Goal: Information Seeking & Learning: Find specific fact

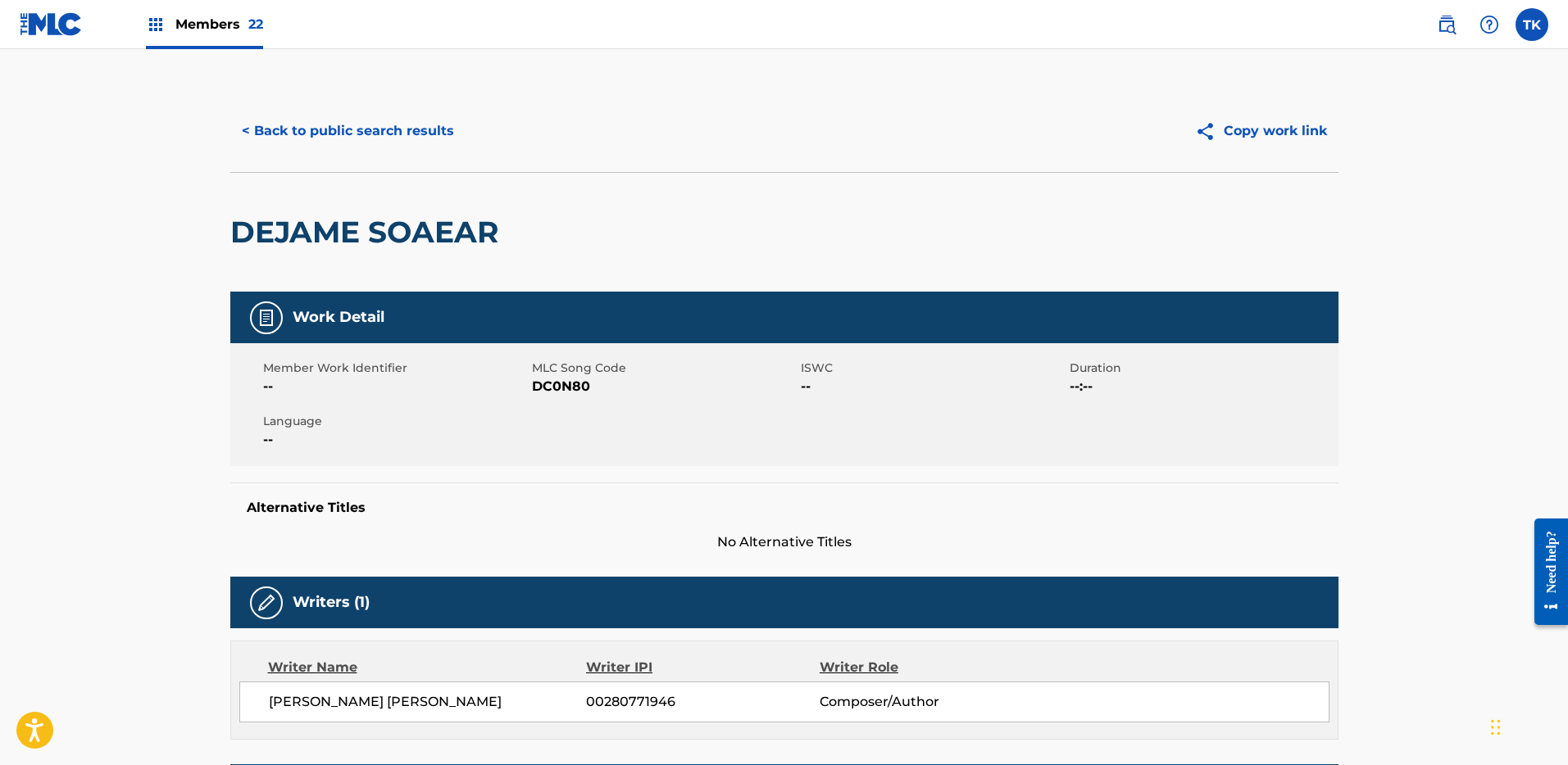
click at [357, 134] on button "< Back to public search results" at bounding box center [348, 131] width 235 height 41
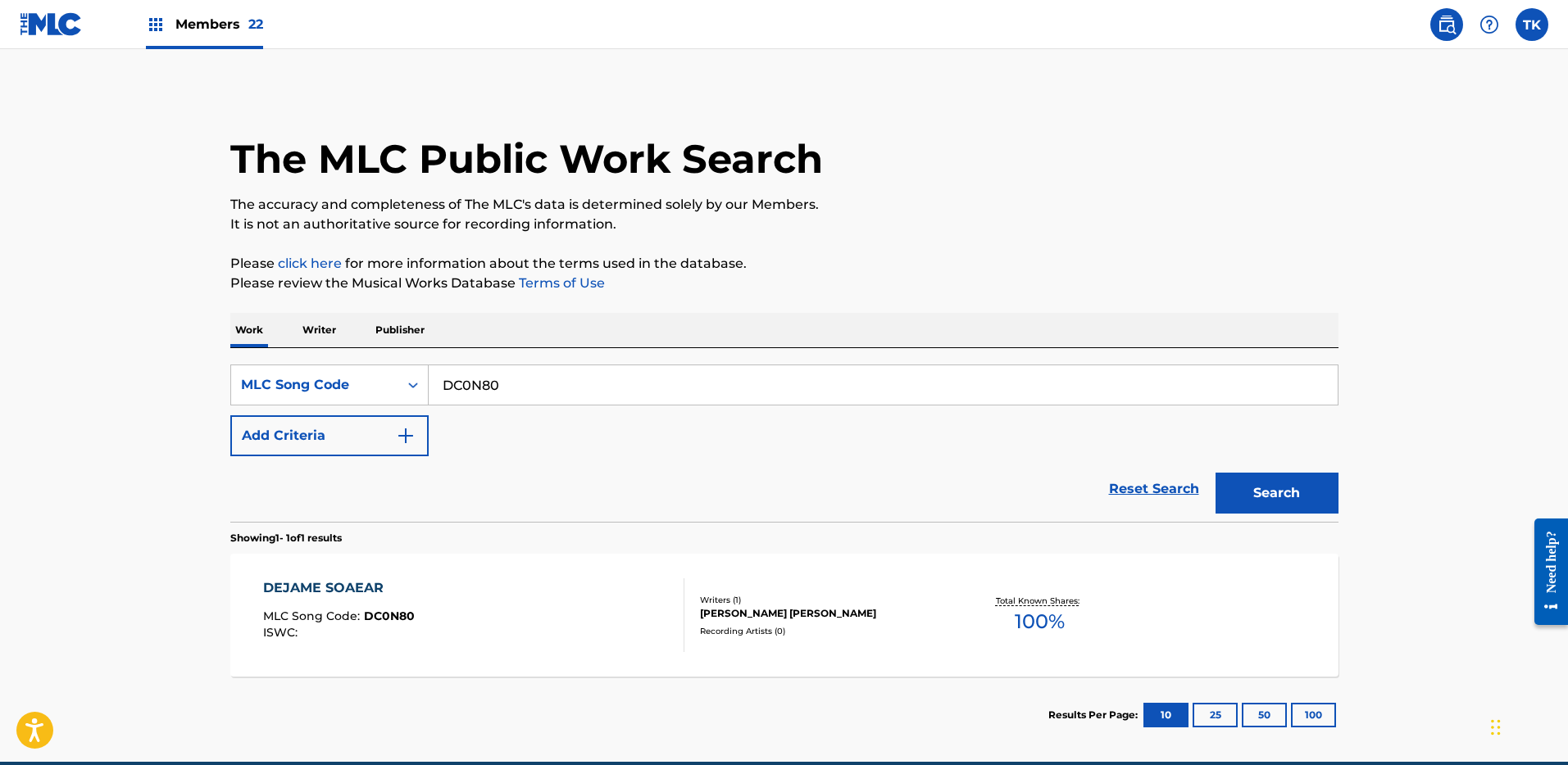
click at [567, 382] on input "DC0N80" at bounding box center [883, 385] width 909 height 40
paste input "6249B"
type input "D6249B"
click at [1253, 491] on button "Search" at bounding box center [1277, 493] width 123 height 41
click at [737, 589] on div "Writers ( 2 )" at bounding box center [823, 585] width 248 height 13
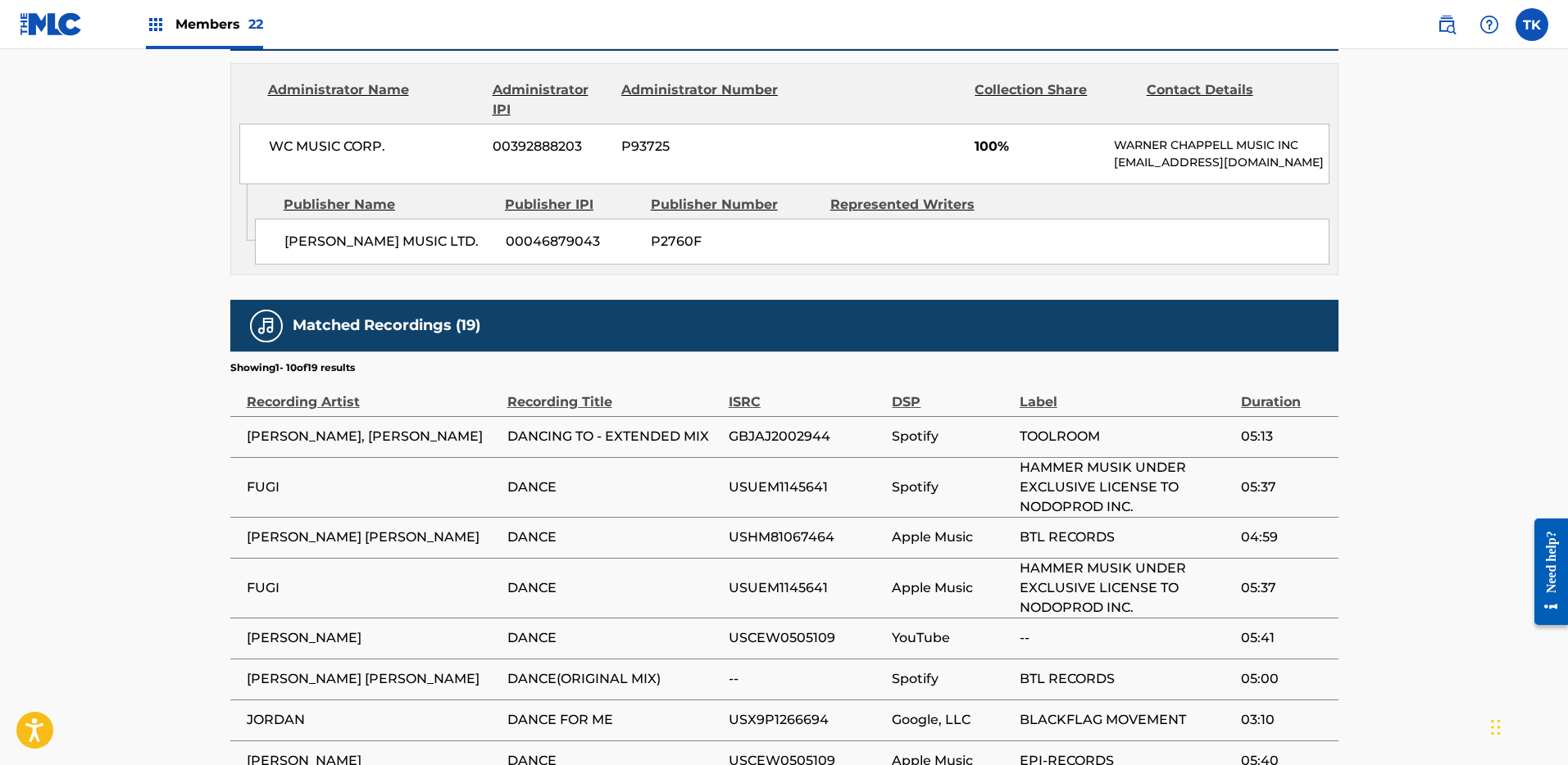
scroll to position [1056, 0]
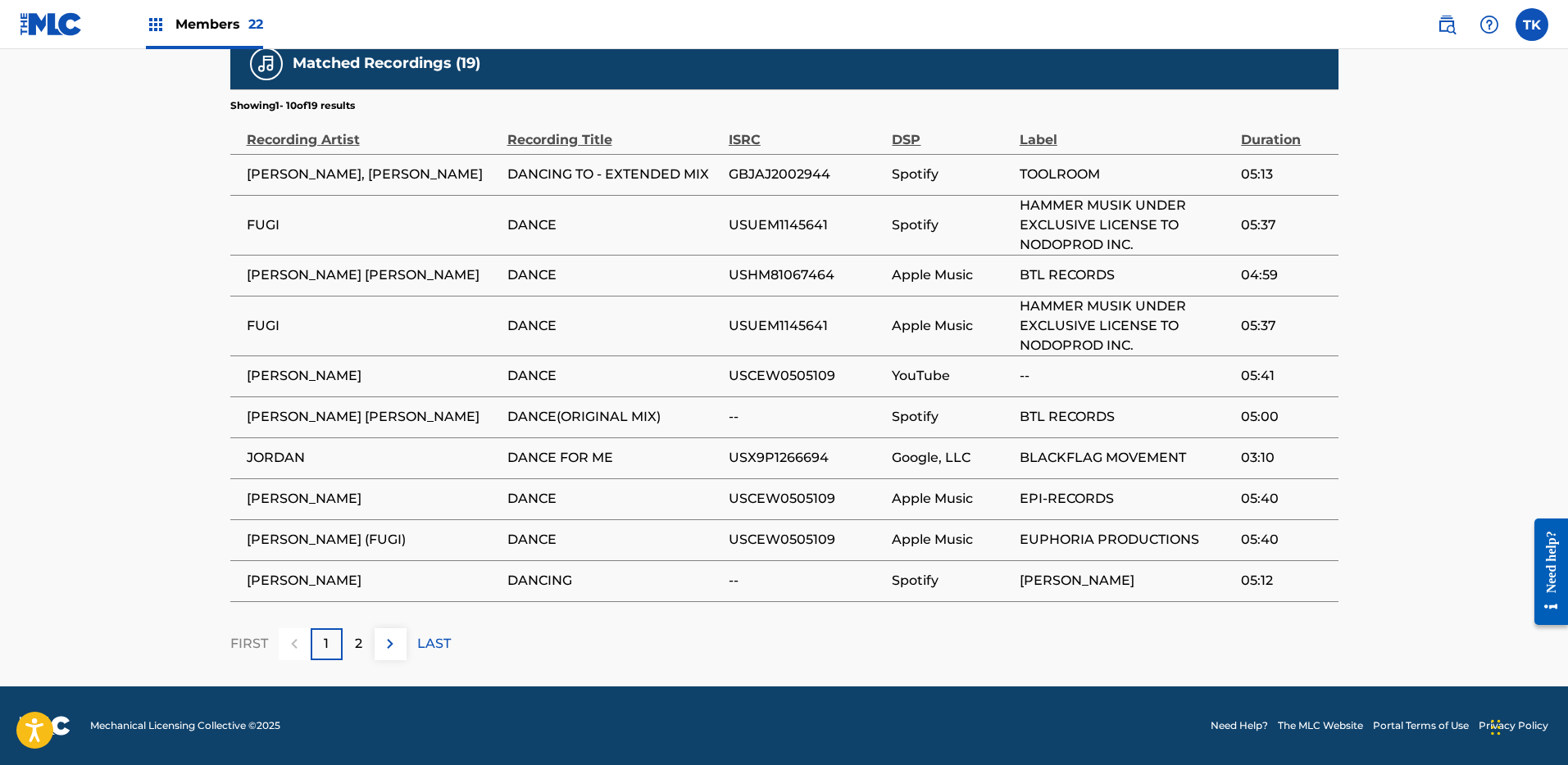
click at [233, 33] on span "Members 22" at bounding box center [220, 24] width 88 height 19
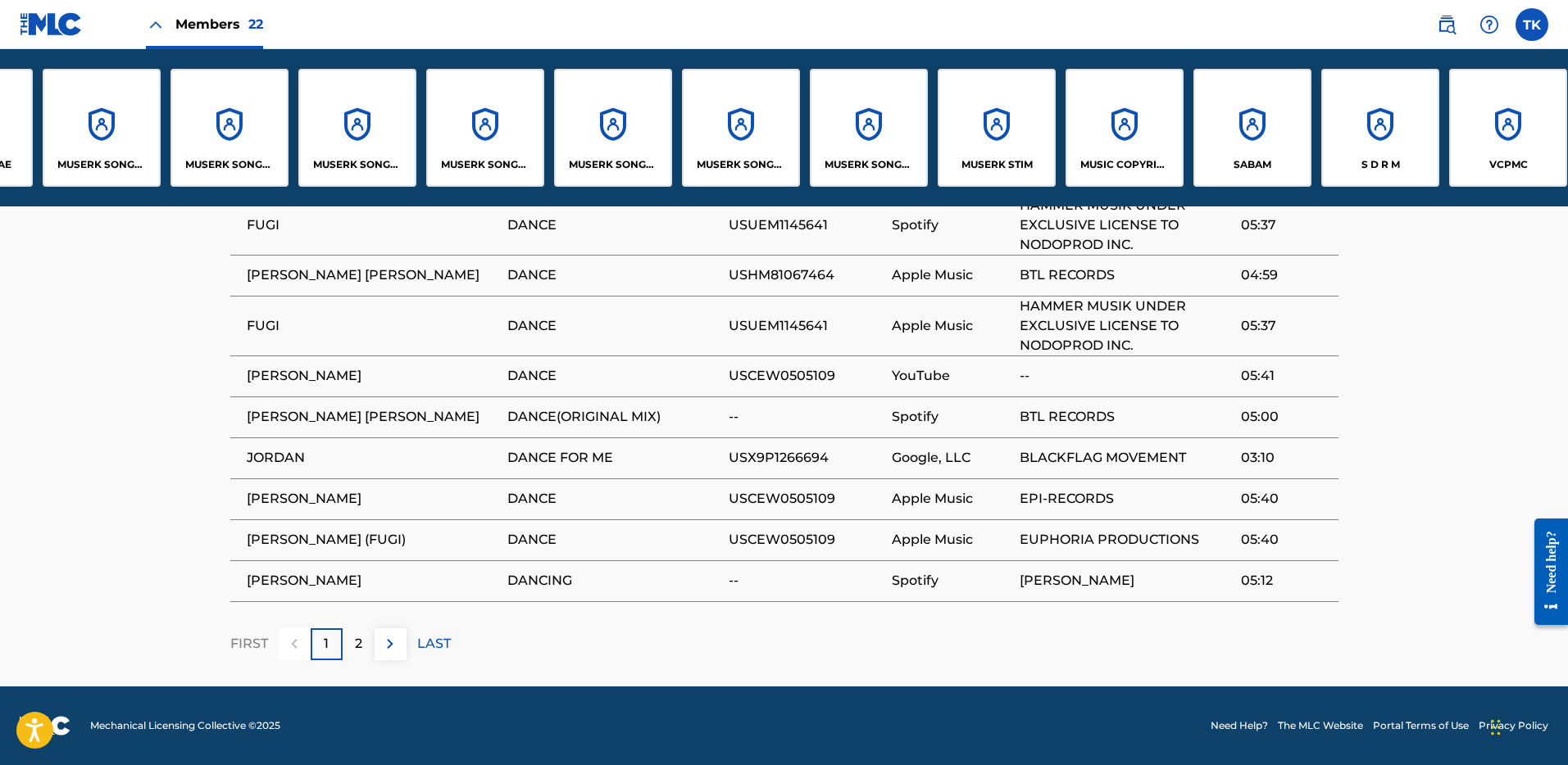
scroll to position [0, 1274]
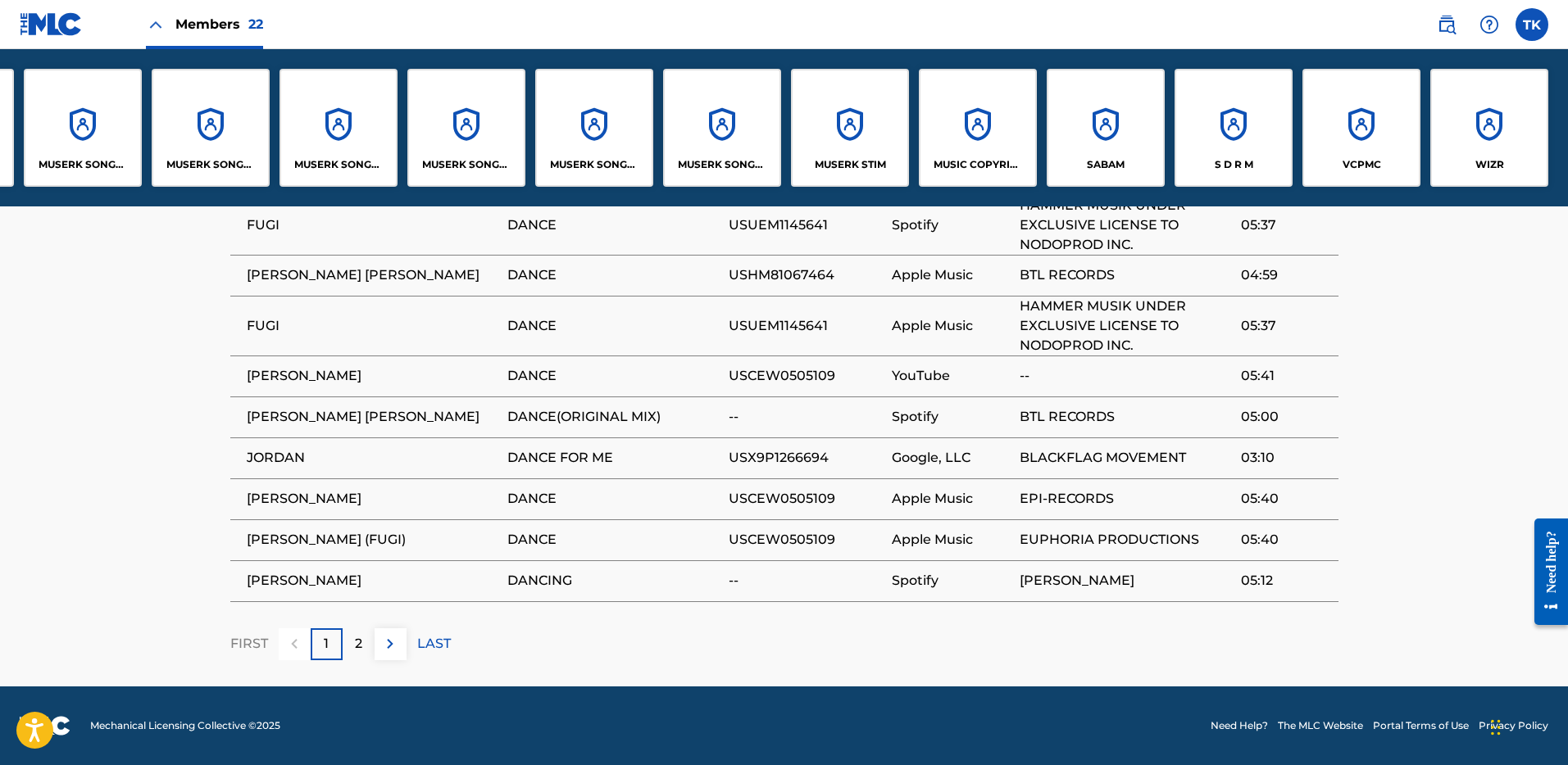
click at [1091, 122] on div "SABAM" at bounding box center [1106, 128] width 118 height 118
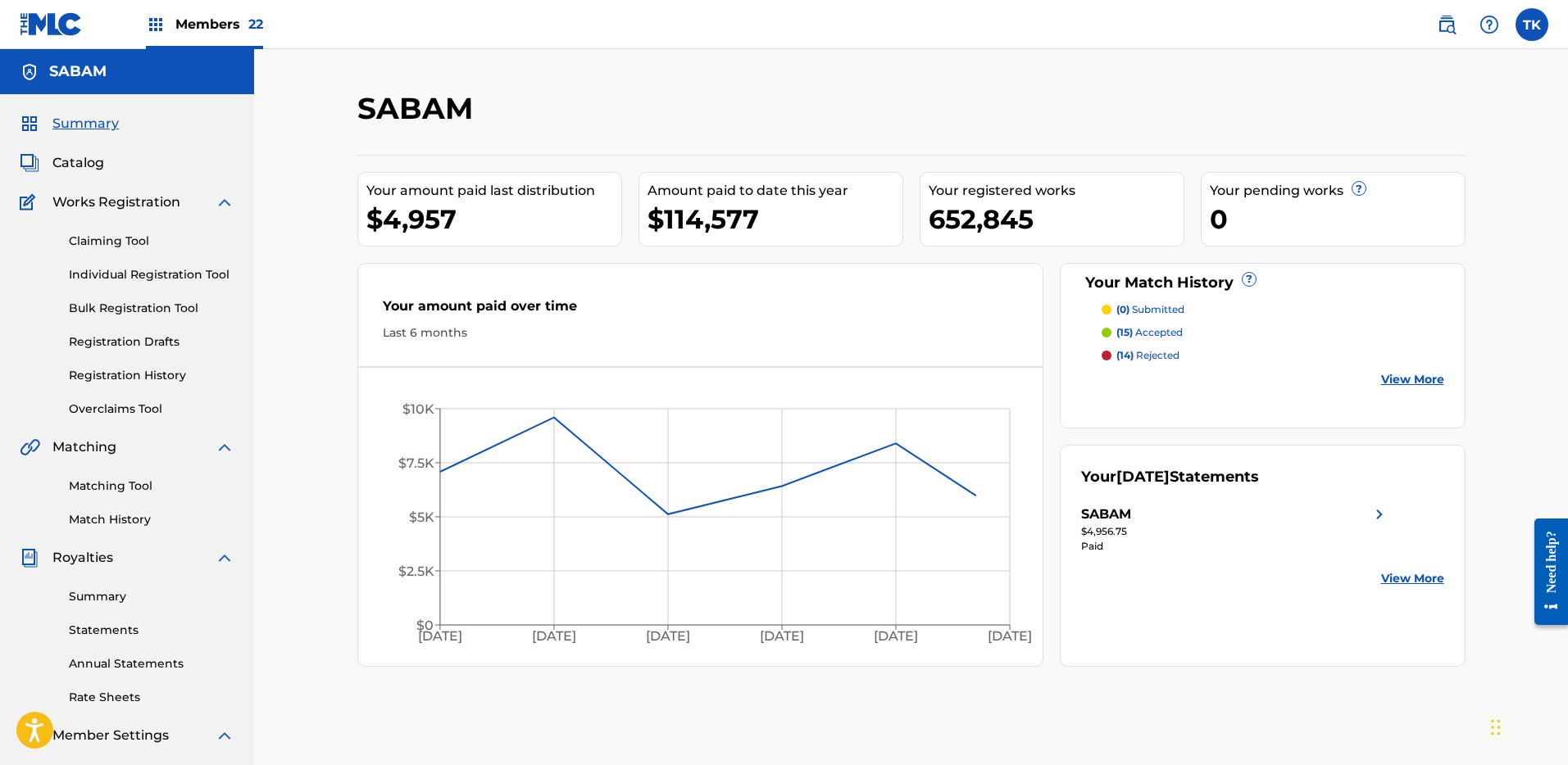
click at [131, 489] on link "Matching Tool" at bounding box center [151, 486] width 166 height 17
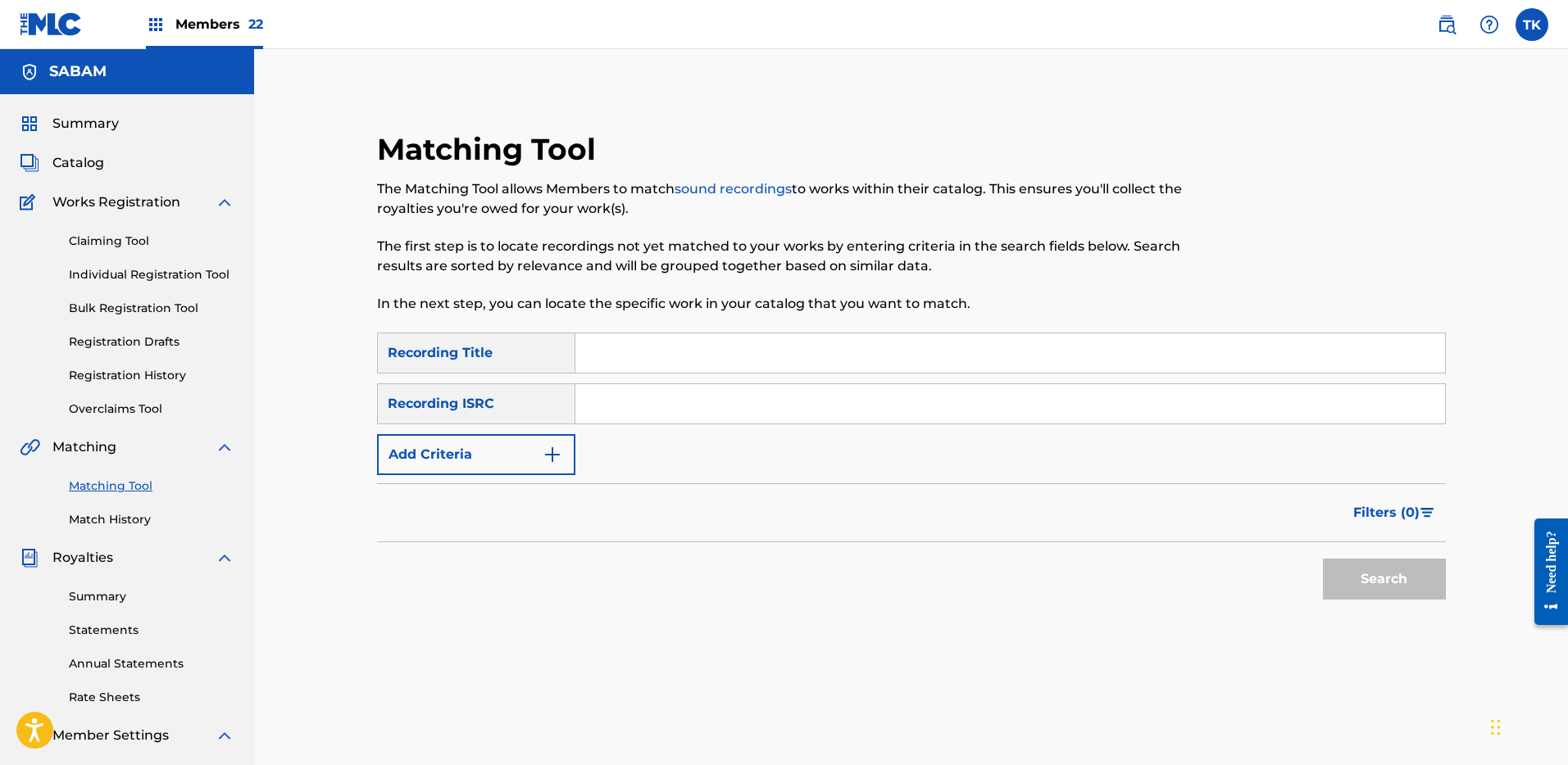
click at [785, 410] on input "Search Form" at bounding box center [1010, 404] width 869 height 40
paste input "BE4JP2000016"
click at [1353, 579] on button "Search" at bounding box center [1385, 579] width 123 height 41
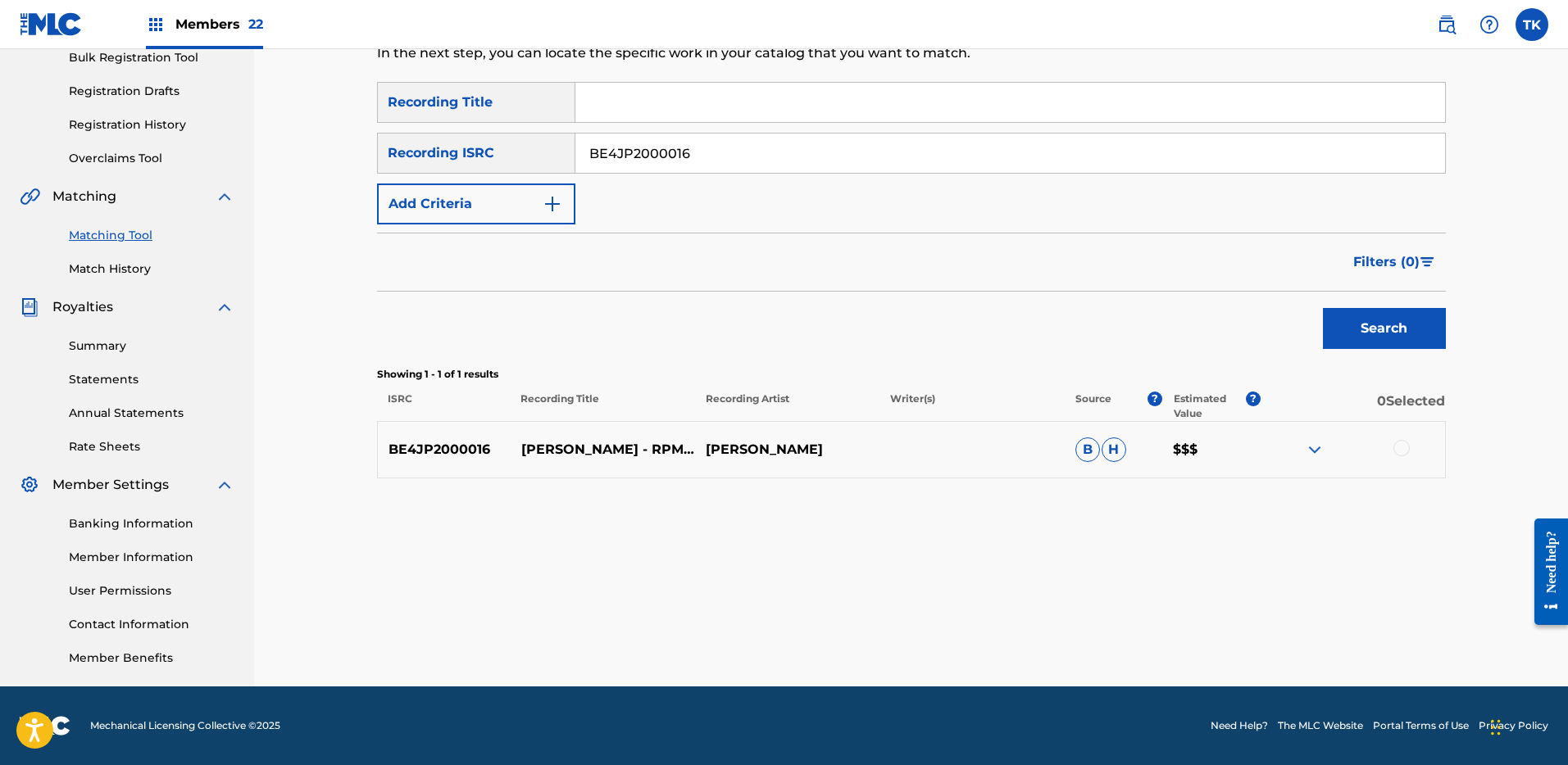
click at [857, 440] on p "[PERSON_NAME]" at bounding box center [787, 449] width 184 height 19
click at [852, 452] on p "[PERSON_NAME]" at bounding box center [787, 449] width 184 height 19
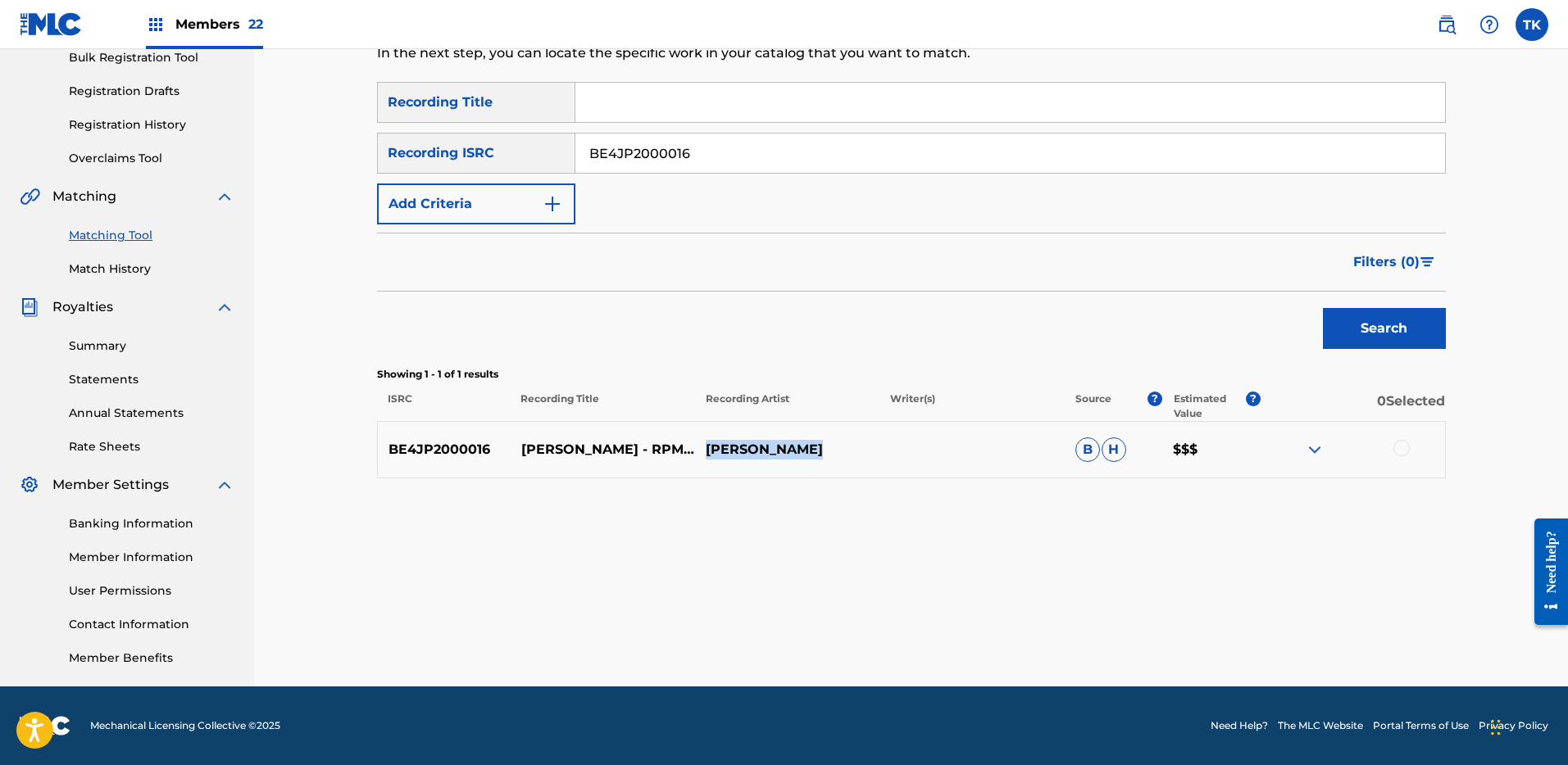
click at [852, 452] on p "[PERSON_NAME]" at bounding box center [787, 449] width 184 height 19
click at [853, 168] on input "BE4JP2000016" at bounding box center [1010, 153] width 869 height 40
paste input "QZ5M71920101"
type input "QZ5M71920101"
click at [1462, 328] on div "Matching Tool The Matching Tool allows Members to match sound recordings to wor…" at bounding box center [911, 220] width 1108 height 680
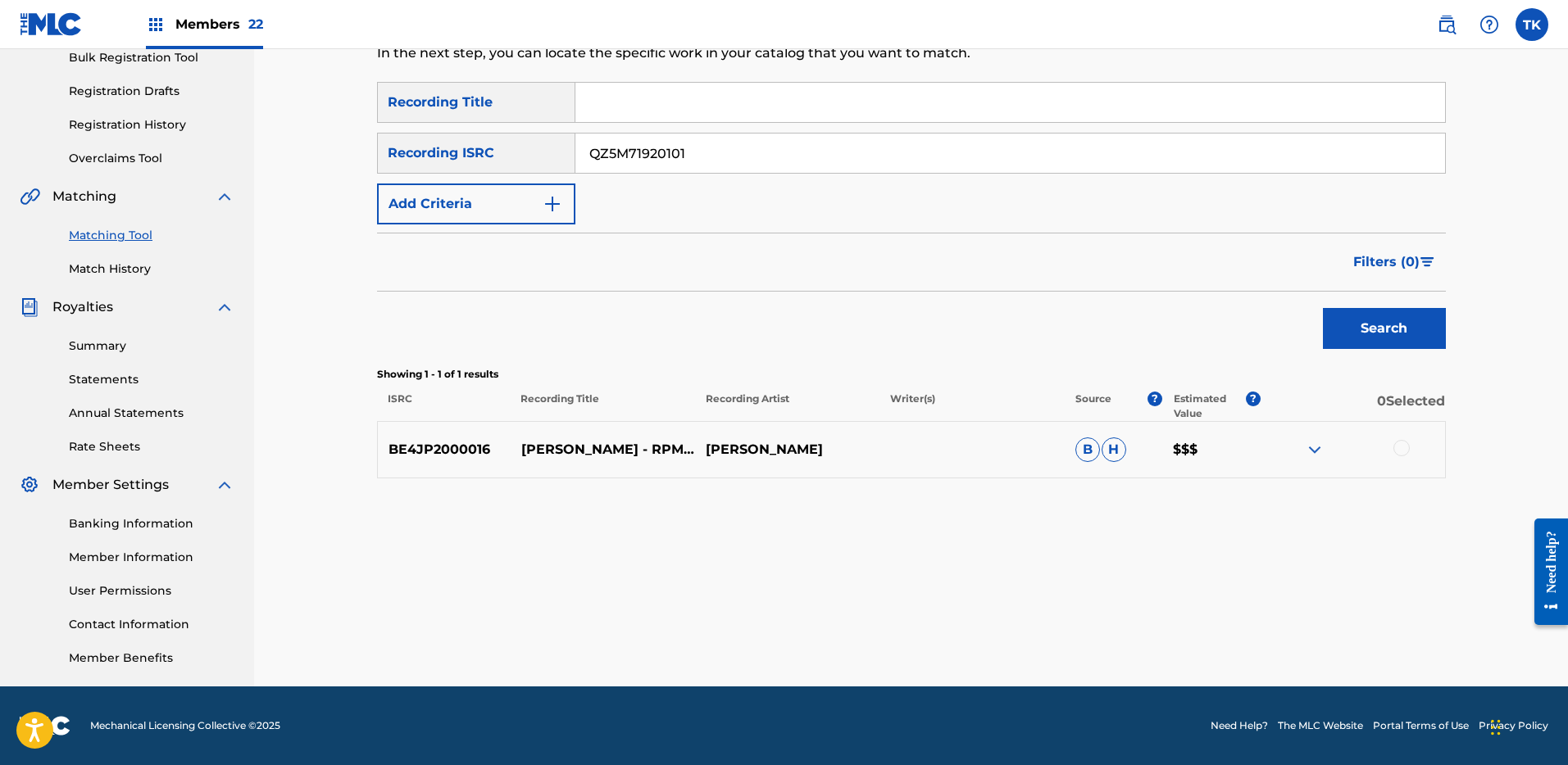
click at [1407, 323] on button "Search" at bounding box center [1385, 328] width 123 height 41
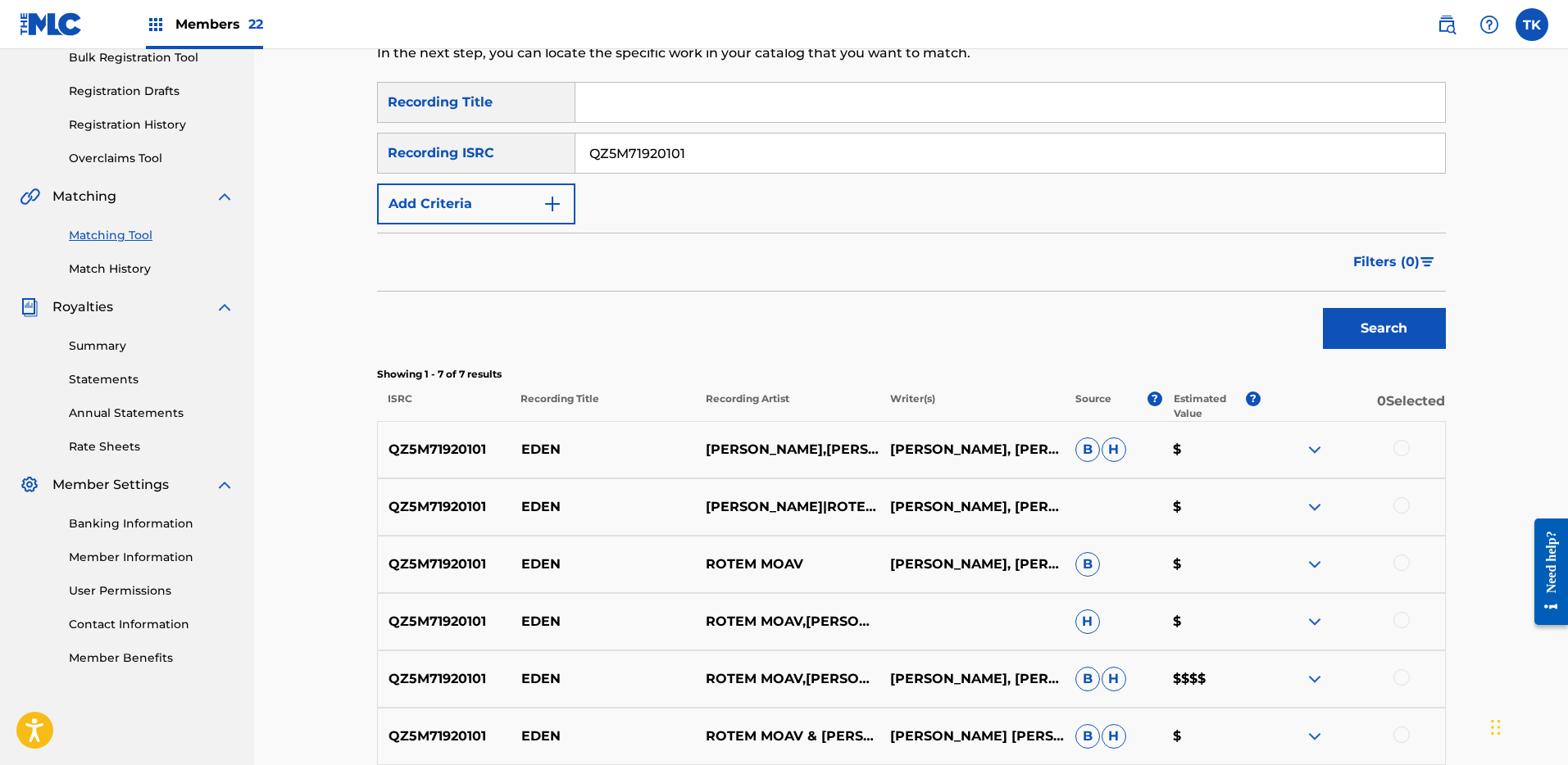
scroll to position [469, 0]
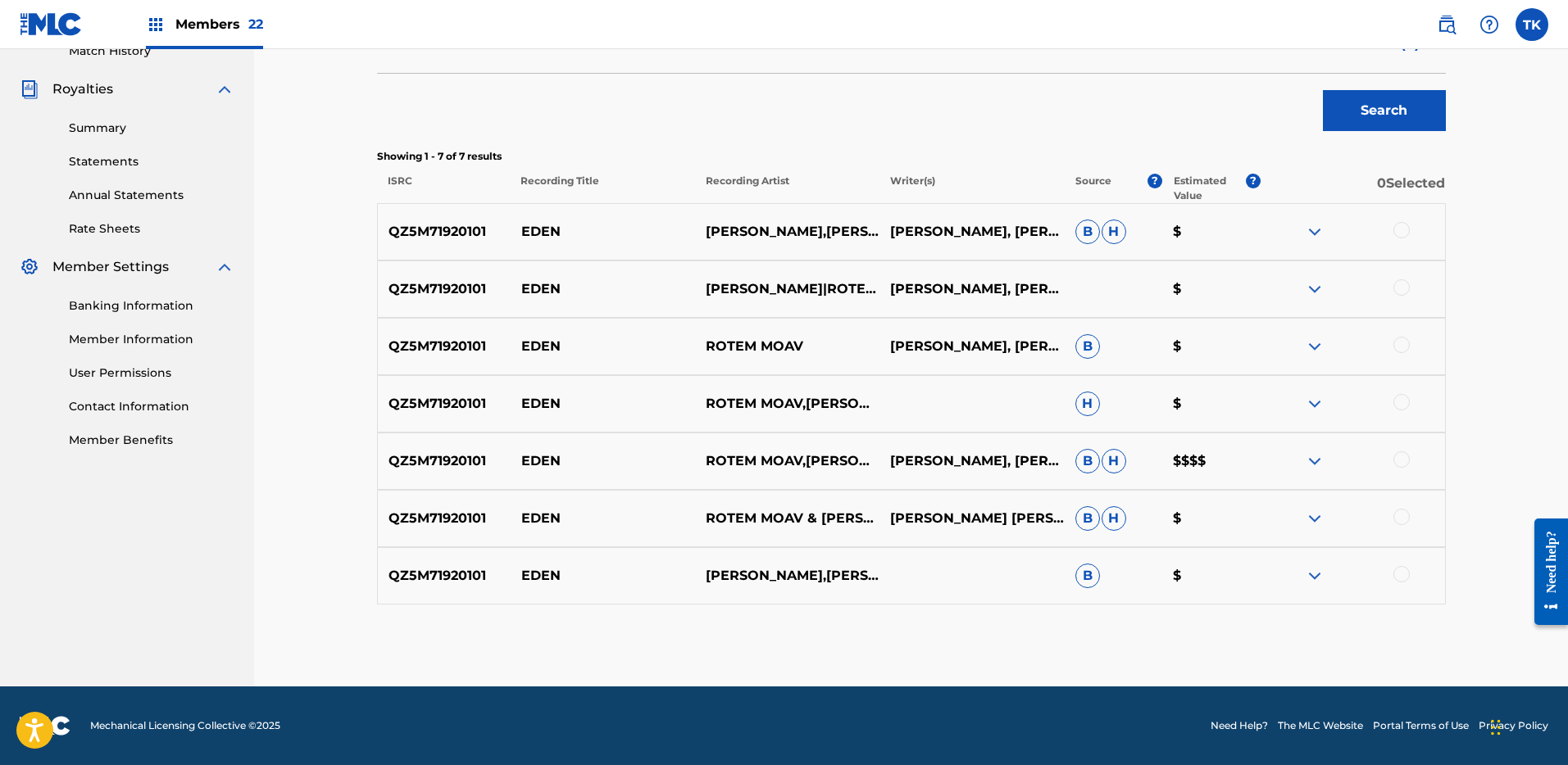
click at [1389, 580] on div at bounding box center [1352, 575] width 184 height 19
click at [1403, 583] on div at bounding box center [1352, 575] width 184 height 19
click at [1405, 513] on div at bounding box center [1401, 516] width 16 height 16
click at [1403, 567] on div at bounding box center [1401, 573] width 16 height 16
click at [1400, 451] on div at bounding box center [1401, 458] width 16 height 16
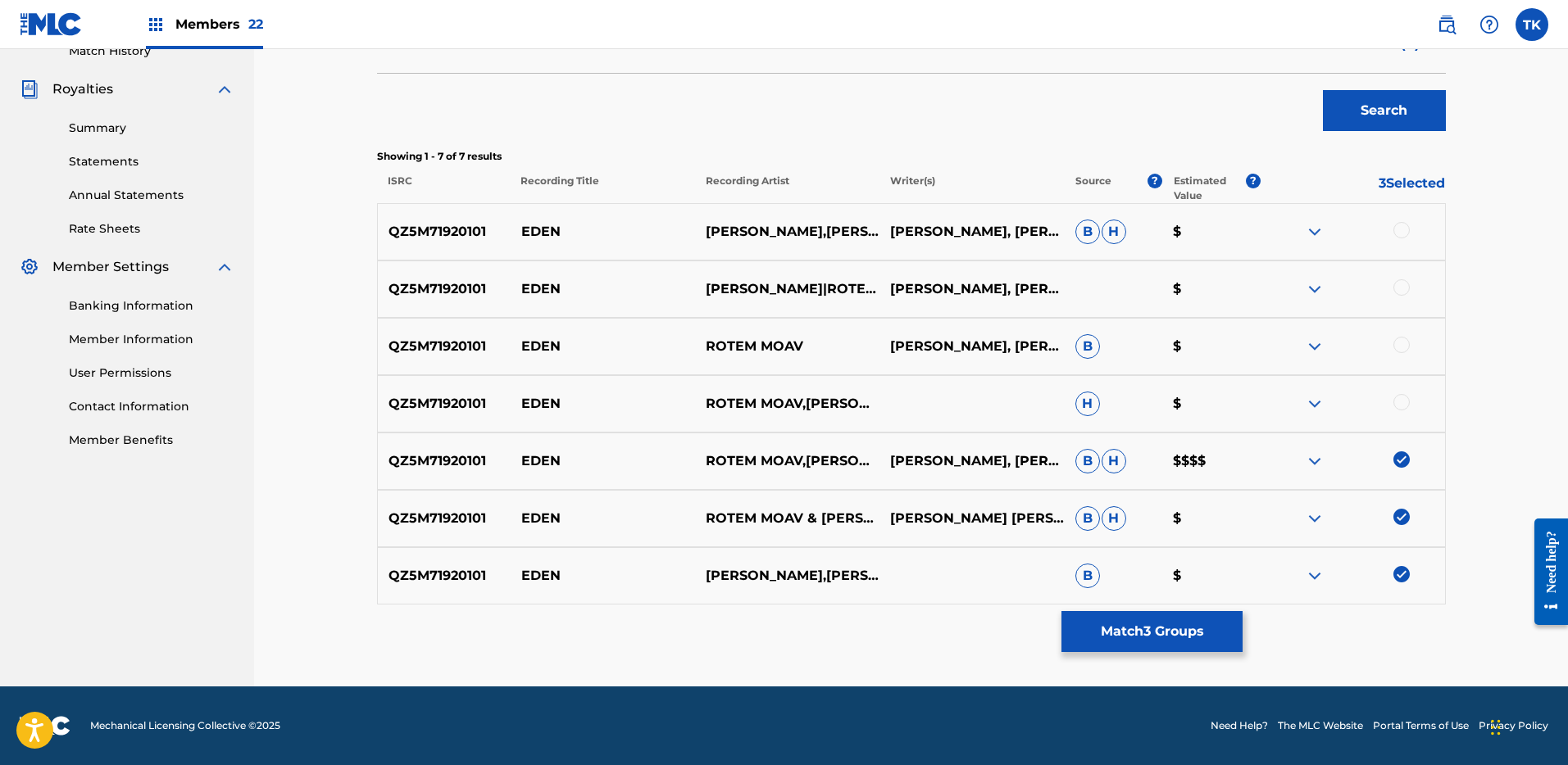
click at [1406, 401] on div at bounding box center [1401, 402] width 16 height 16
click at [1408, 344] on div at bounding box center [1401, 345] width 16 height 16
click at [1405, 289] on div at bounding box center [1401, 287] width 16 height 16
click at [1406, 225] on div at bounding box center [1401, 230] width 16 height 16
click at [1210, 625] on button "Match 7 Groups" at bounding box center [1152, 632] width 181 height 41
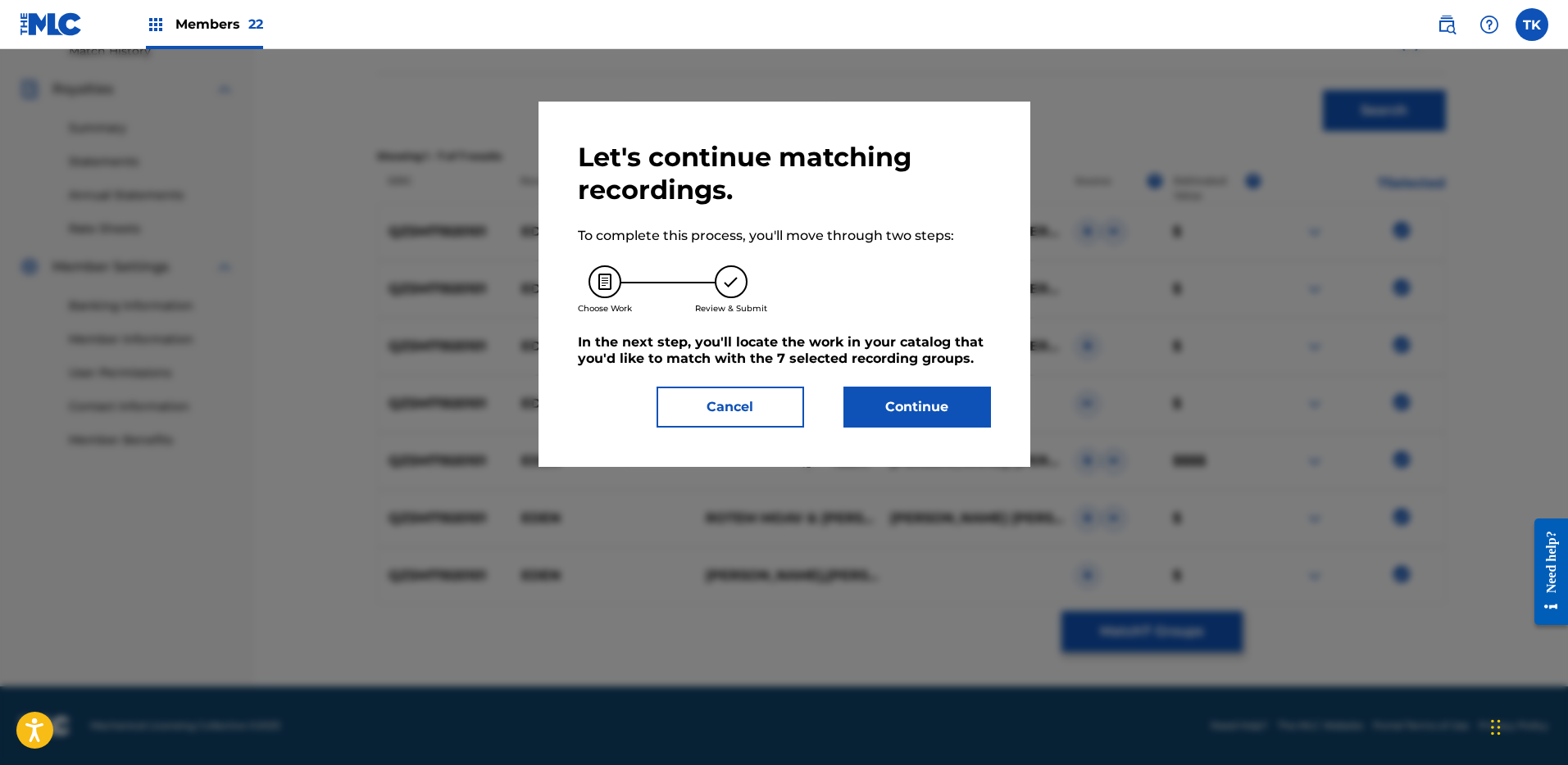
click at [926, 405] on button "Continue" at bounding box center [917, 407] width 148 height 41
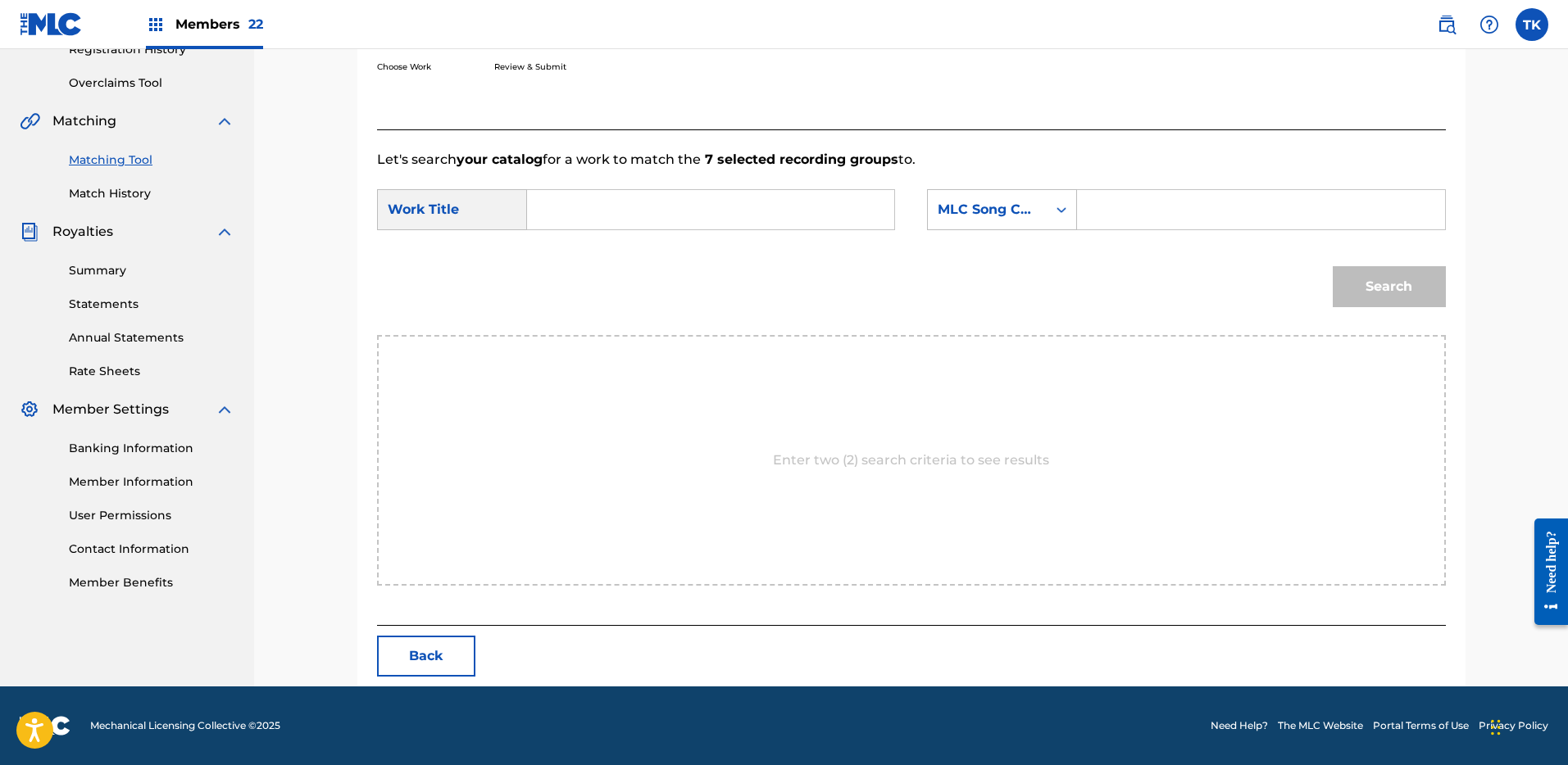
click at [834, 203] on input "Search Form" at bounding box center [710, 209] width 340 height 40
paste input "EDEN"
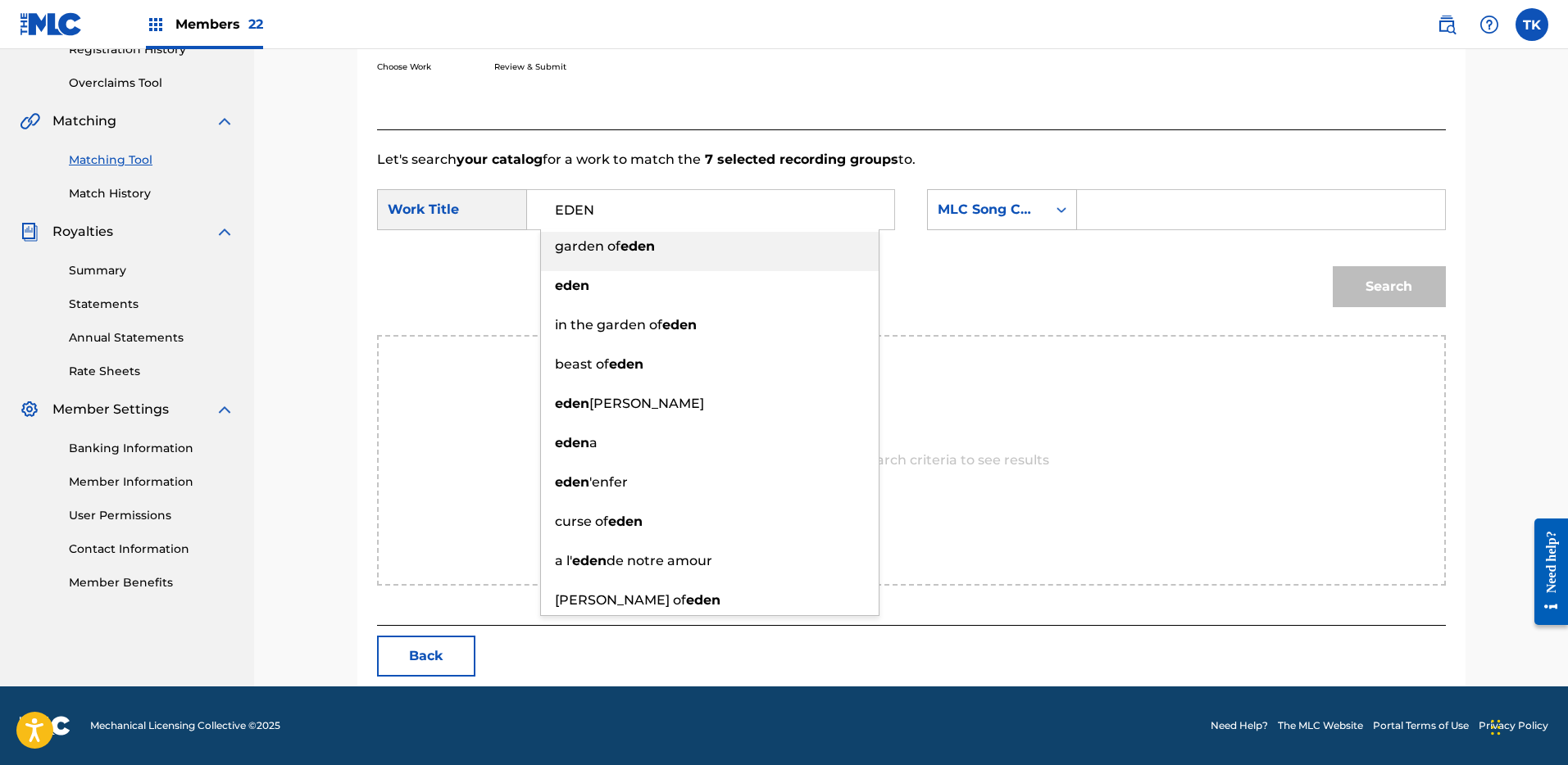
type input "EDEN"
click at [1130, 203] on input "Search Form" at bounding box center [1260, 209] width 340 height 40
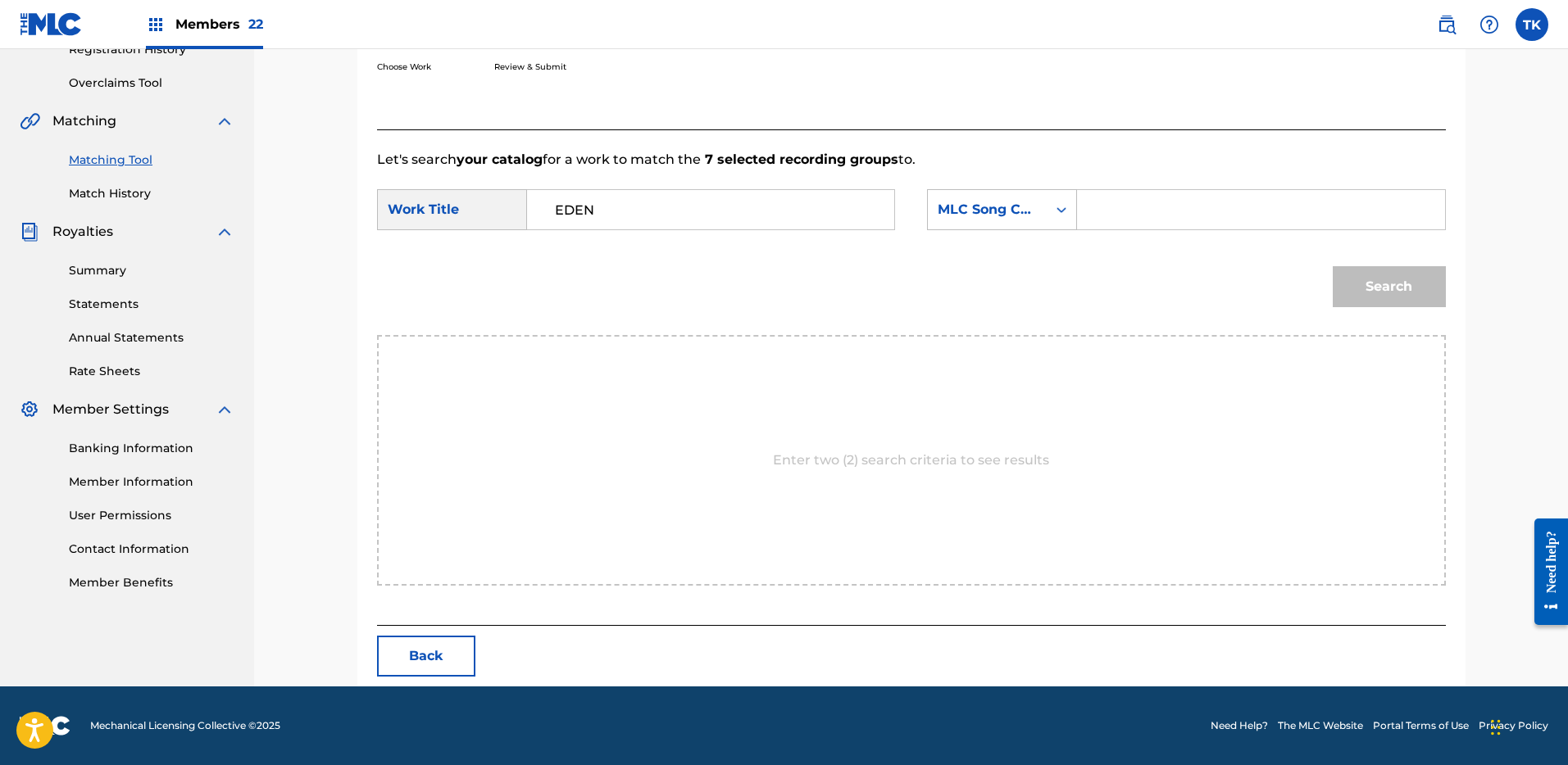
paste input "E07595"
click at [1422, 300] on button "Search" at bounding box center [1389, 286] width 113 height 41
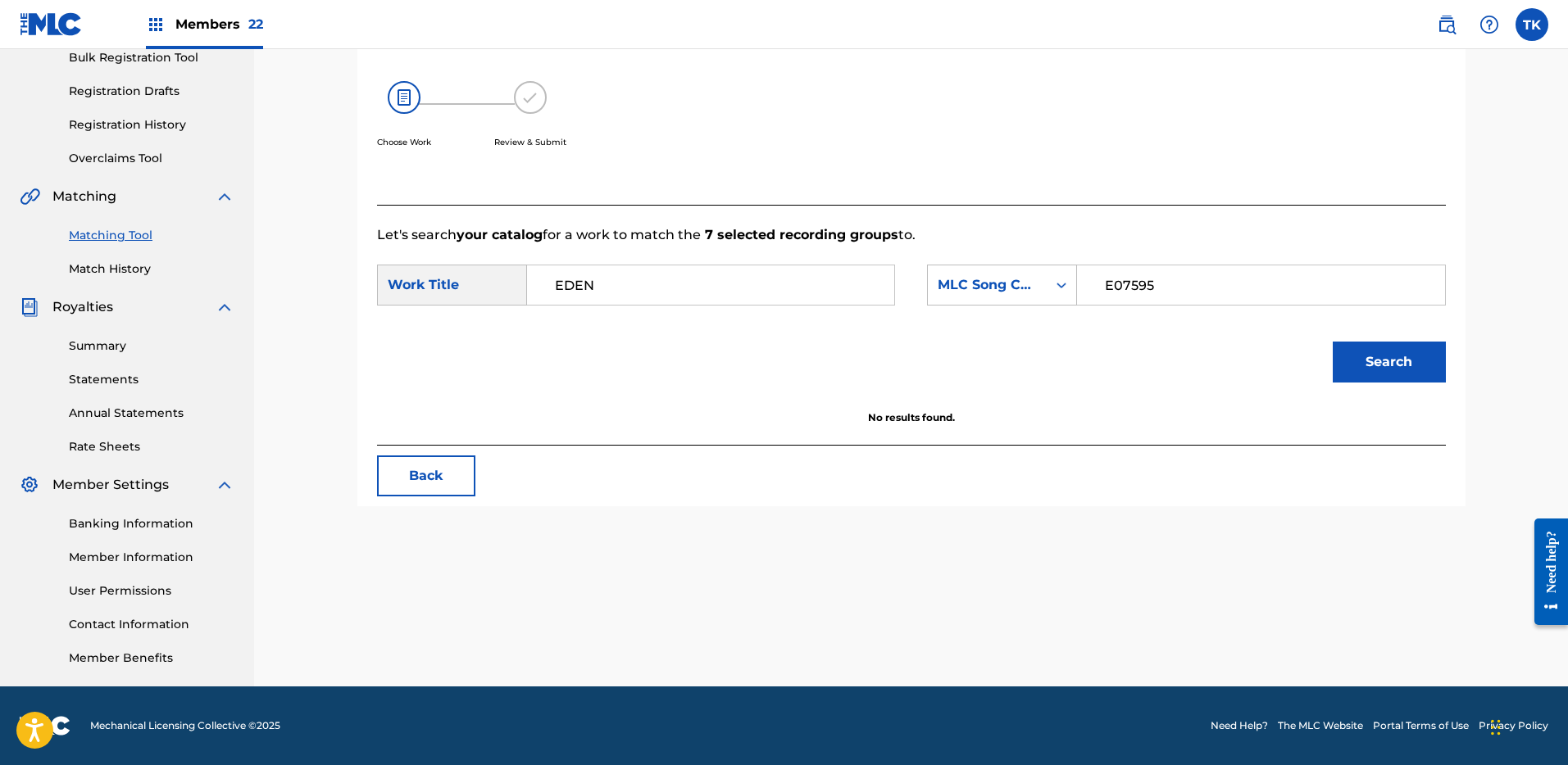
drag, startPoint x: 1106, startPoint y: 266, endPoint x: 1107, endPoint y: 274, distance: 8.1
click at [1105, 265] on input "E07595" at bounding box center [1260, 285] width 340 height 40
type input "E07595"
click at [776, 287] on input "EDEN" at bounding box center [710, 285] width 340 height 40
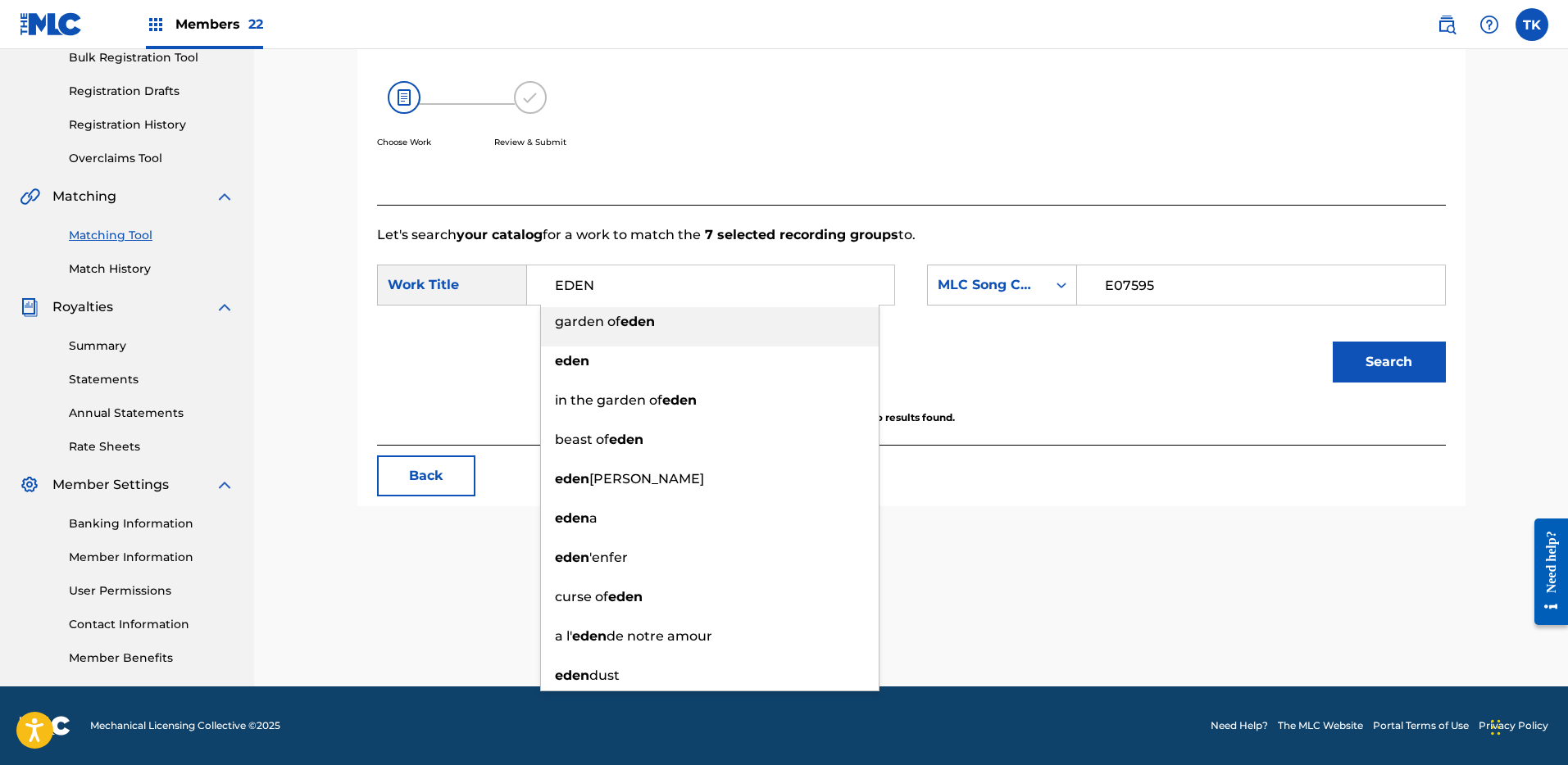
click at [553, 280] on input "EDEN" at bounding box center [710, 285] width 340 height 40
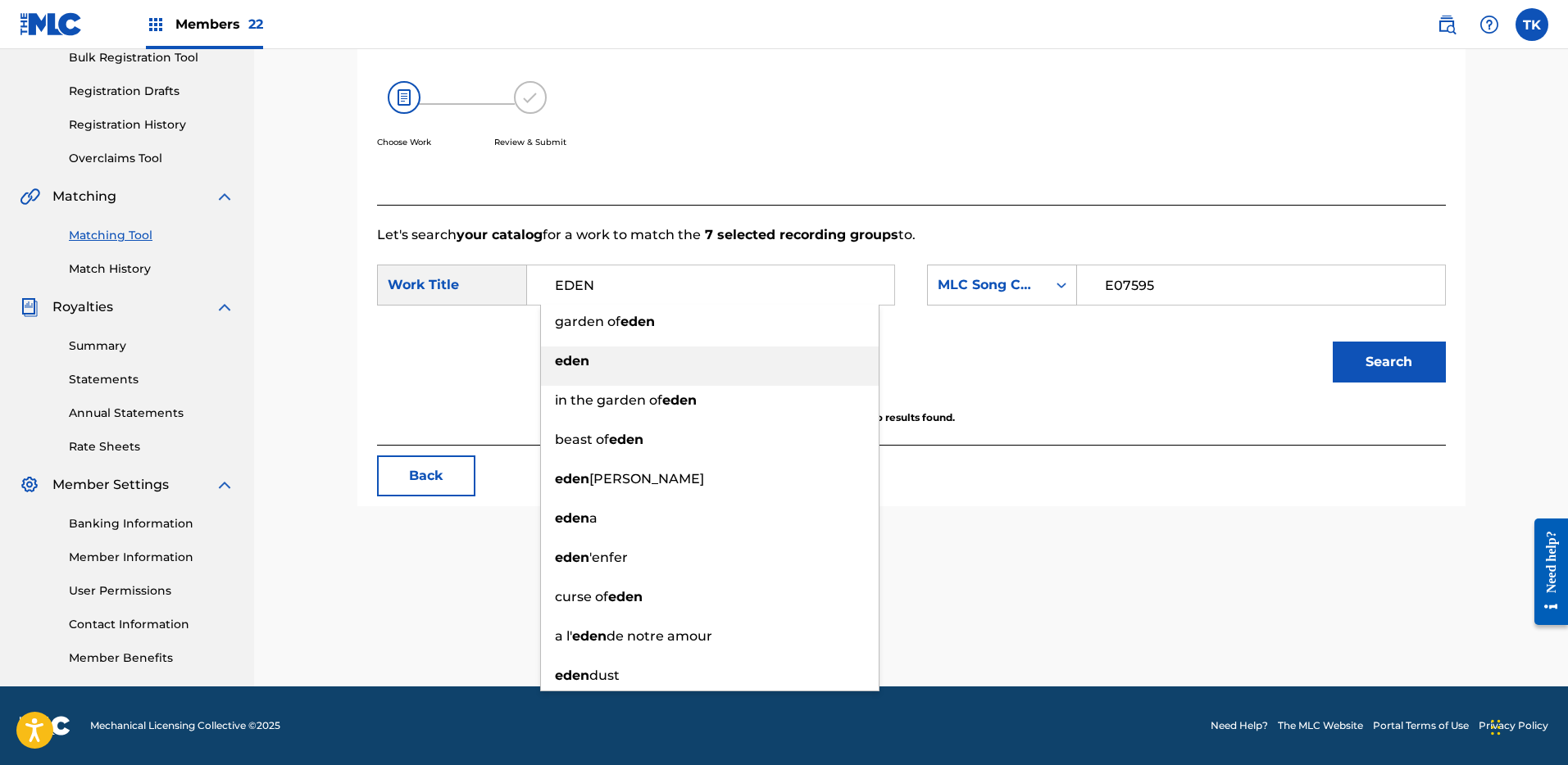
click at [601, 359] on div "eden" at bounding box center [710, 361] width 338 height 30
type input "eden"
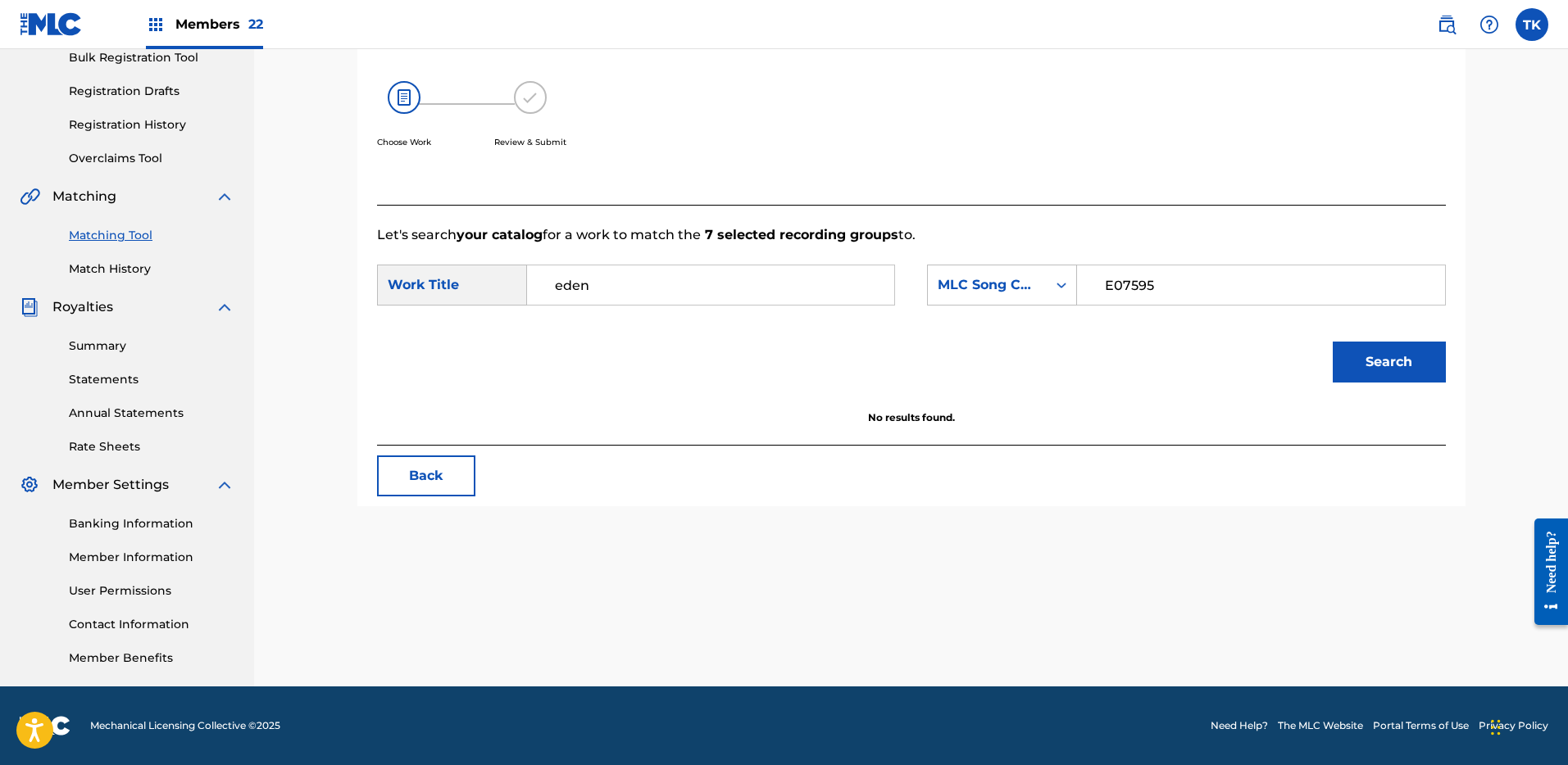
click at [1391, 363] on button "Search" at bounding box center [1389, 361] width 113 height 41
click at [1233, 384] on div "Search" at bounding box center [911, 367] width 1069 height 85
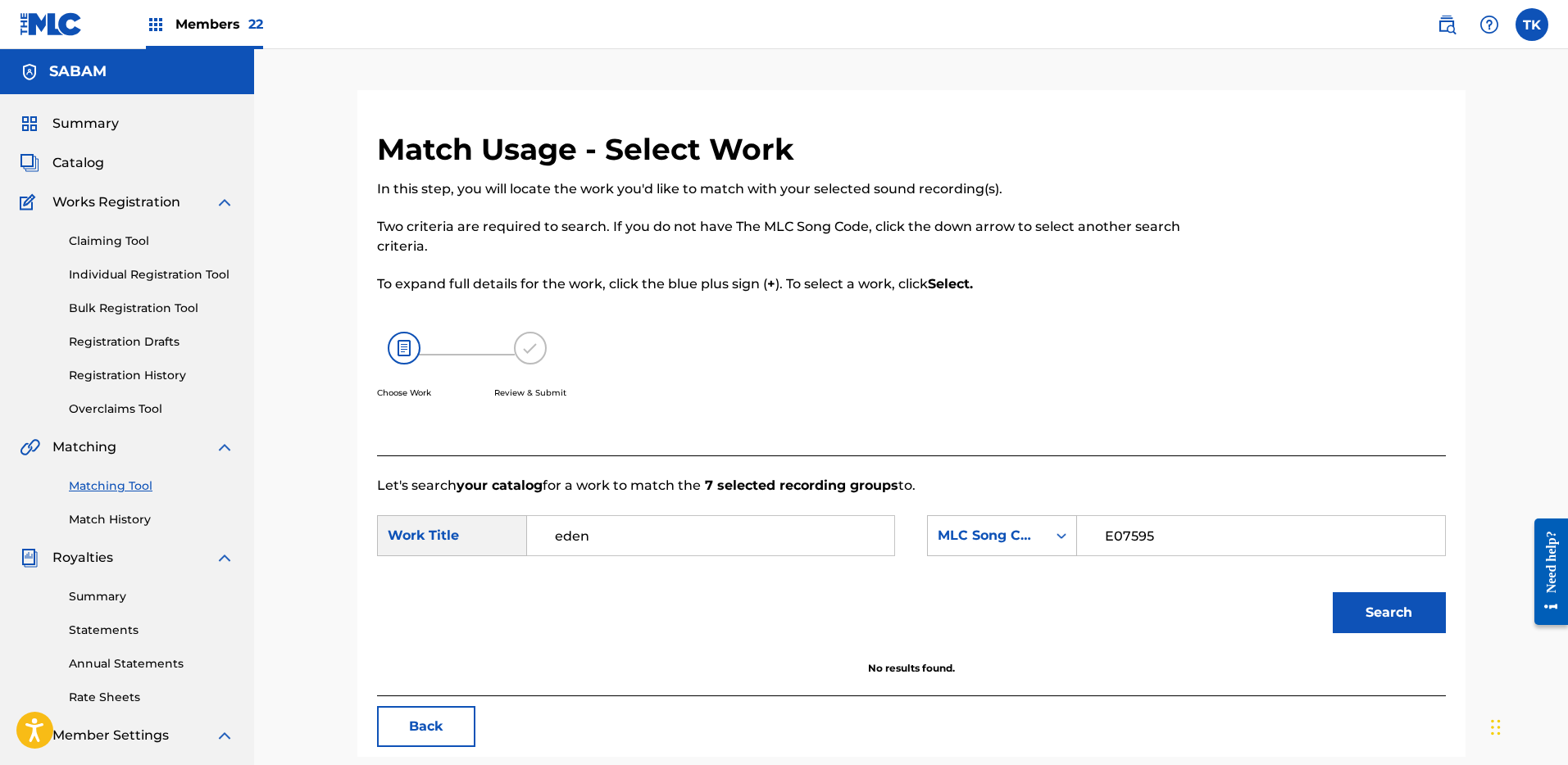
click at [84, 168] on span "Catalog" at bounding box center [78, 162] width 52 height 19
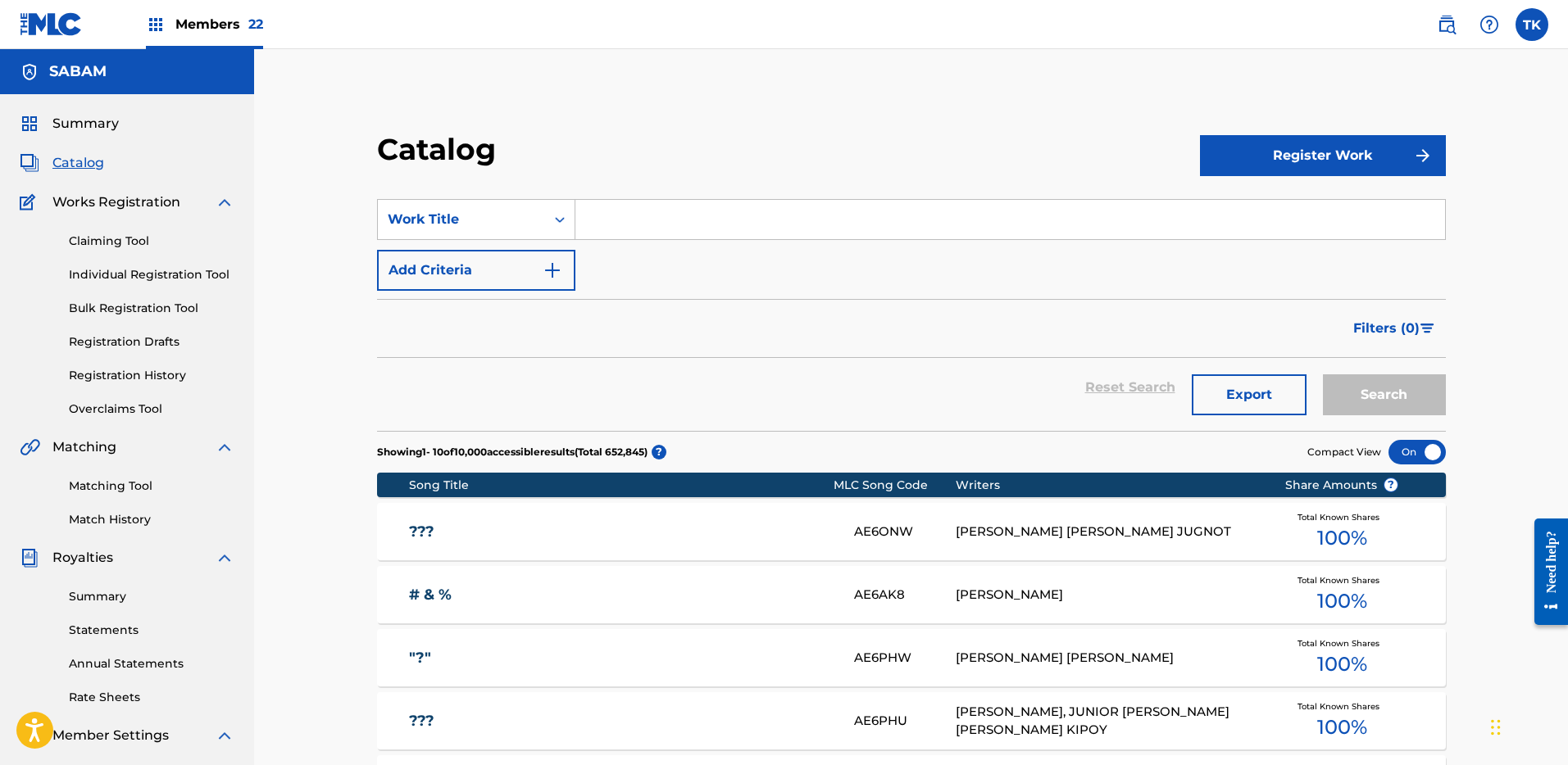
click at [736, 227] on input "Search Form" at bounding box center [1010, 220] width 869 height 40
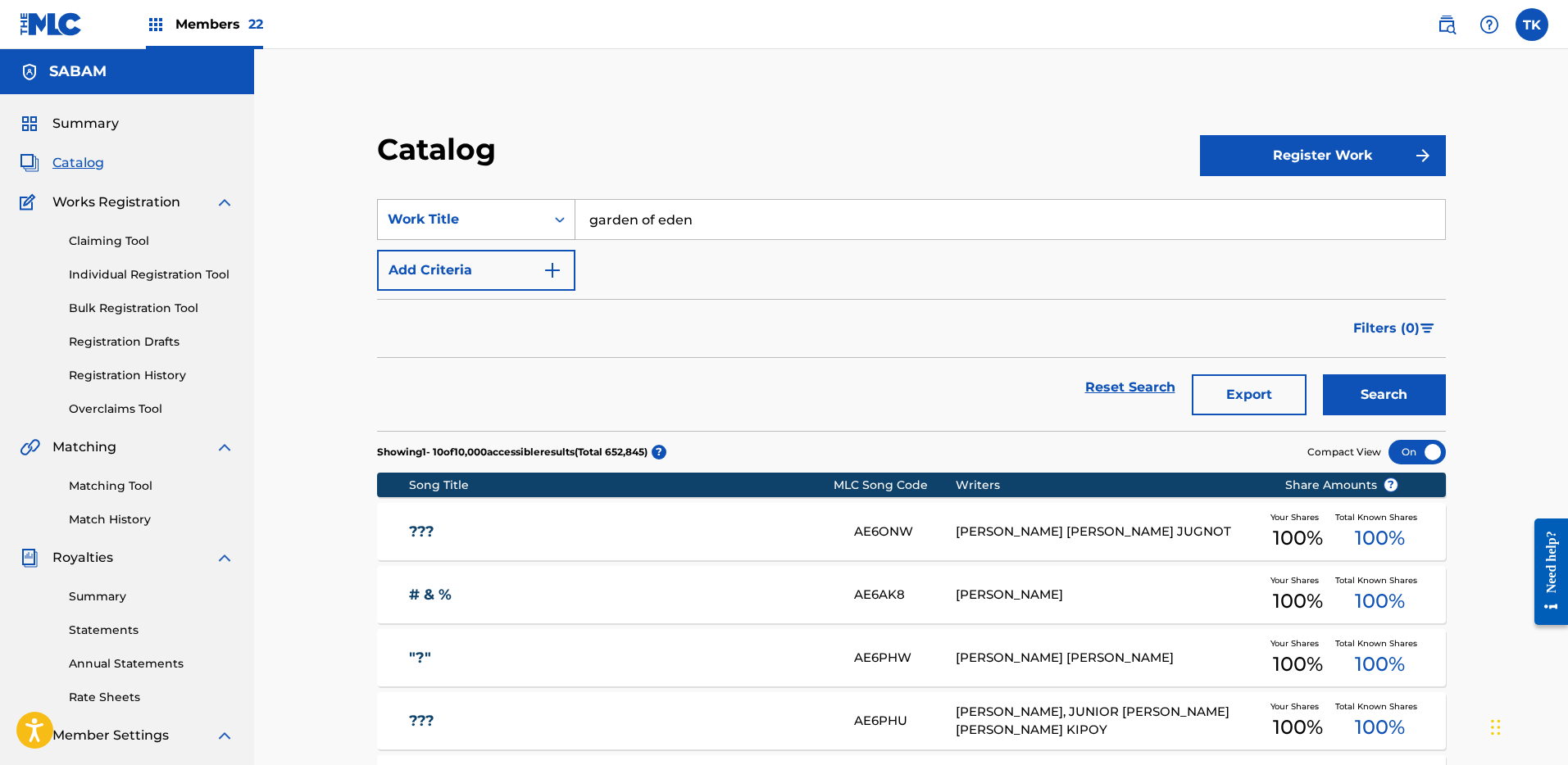
drag, startPoint x: 730, startPoint y: 216, endPoint x: 569, endPoint y: 212, distance: 161.0
click at [569, 212] on div "SearchWithCriteria937c824e-d2b6-469d-9caf-076858e0af4d Work Title garden of eden" at bounding box center [911, 220] width 1069 height 41
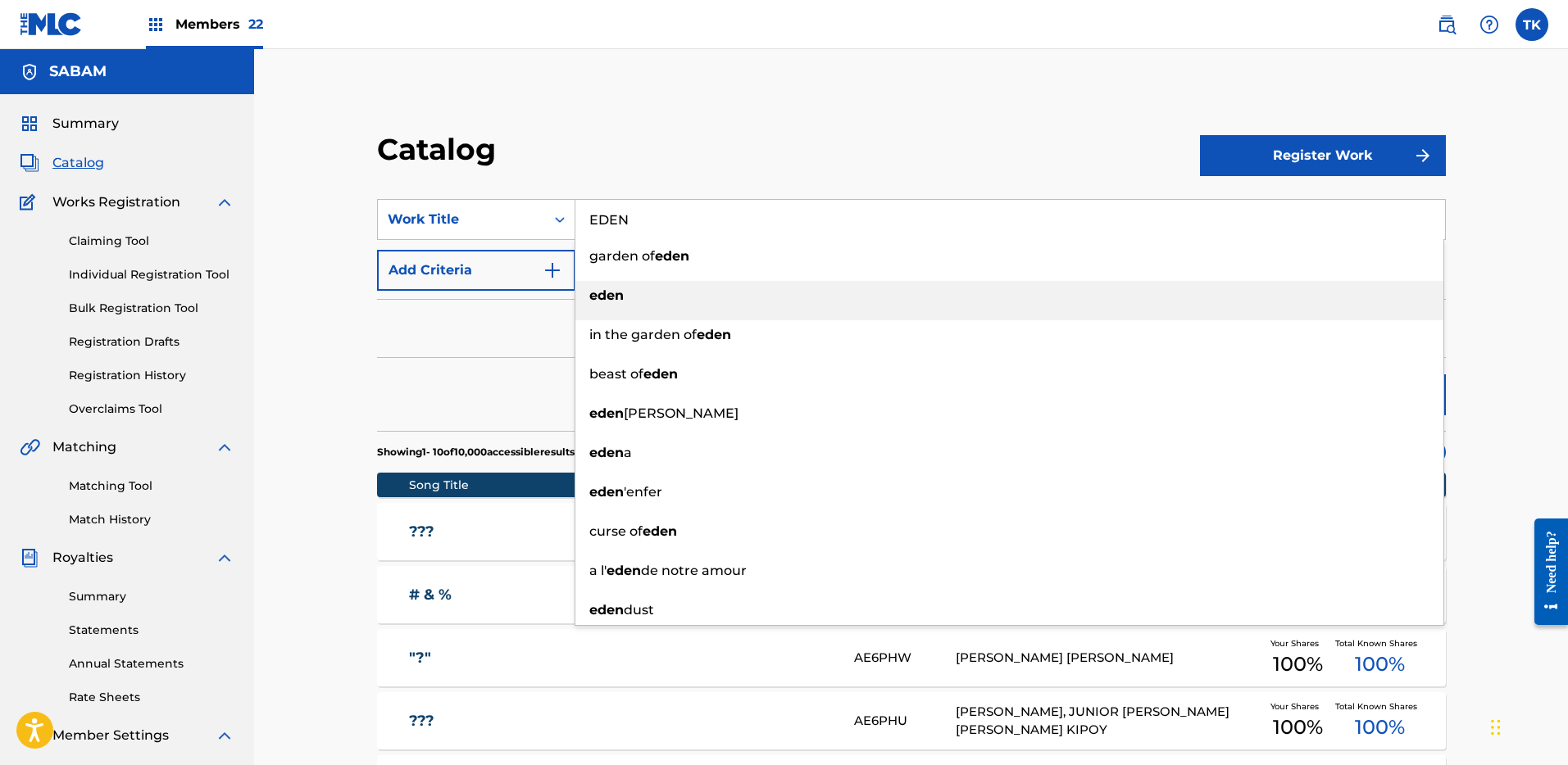
click at [625, 294] on div "eden" at bounding box center [1009, 296] width 868 height 30
type input "eden"
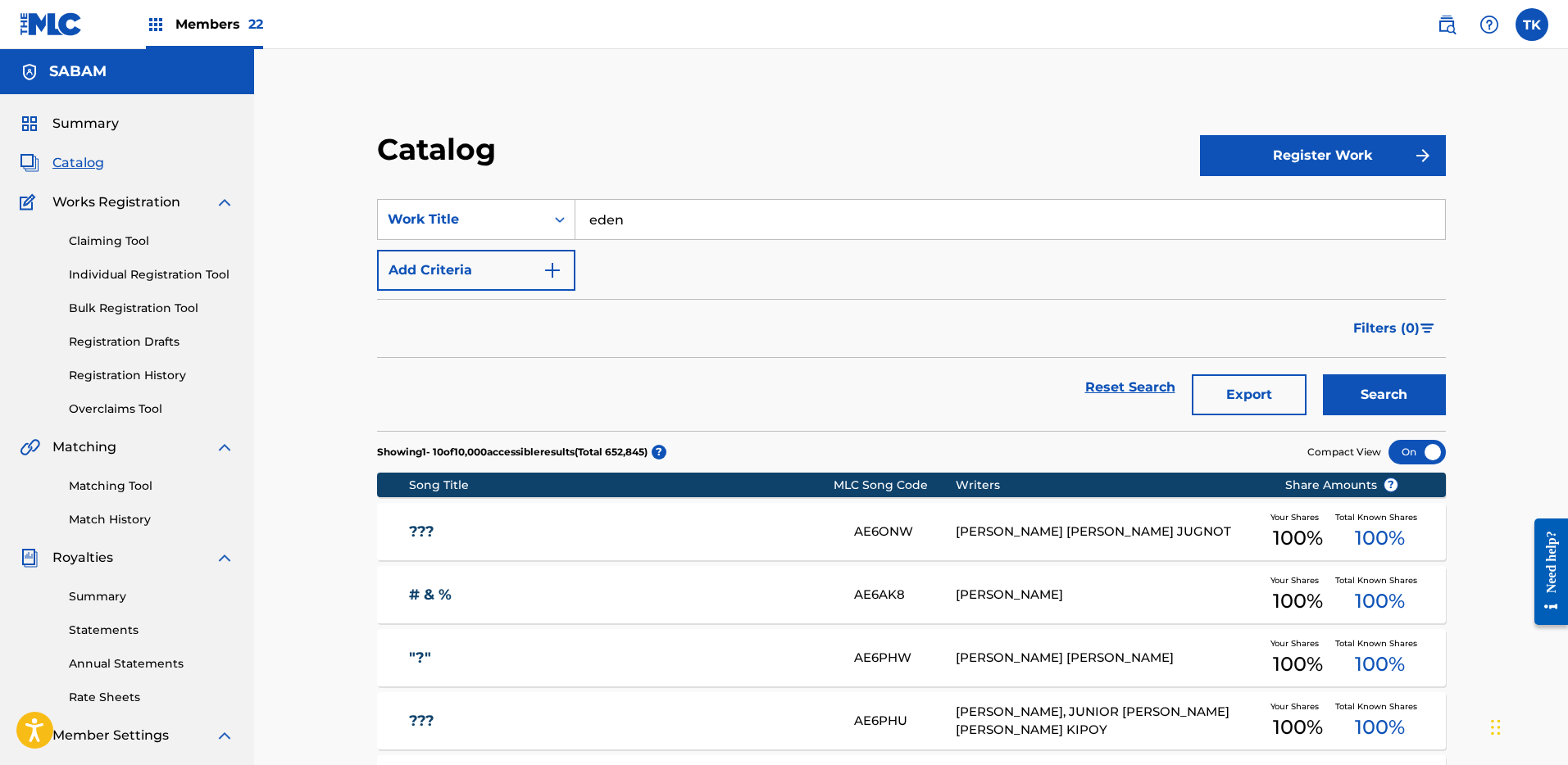
click at [1418, 378] on button "Search" at bounding box center [1385, 394] width 123 height 41
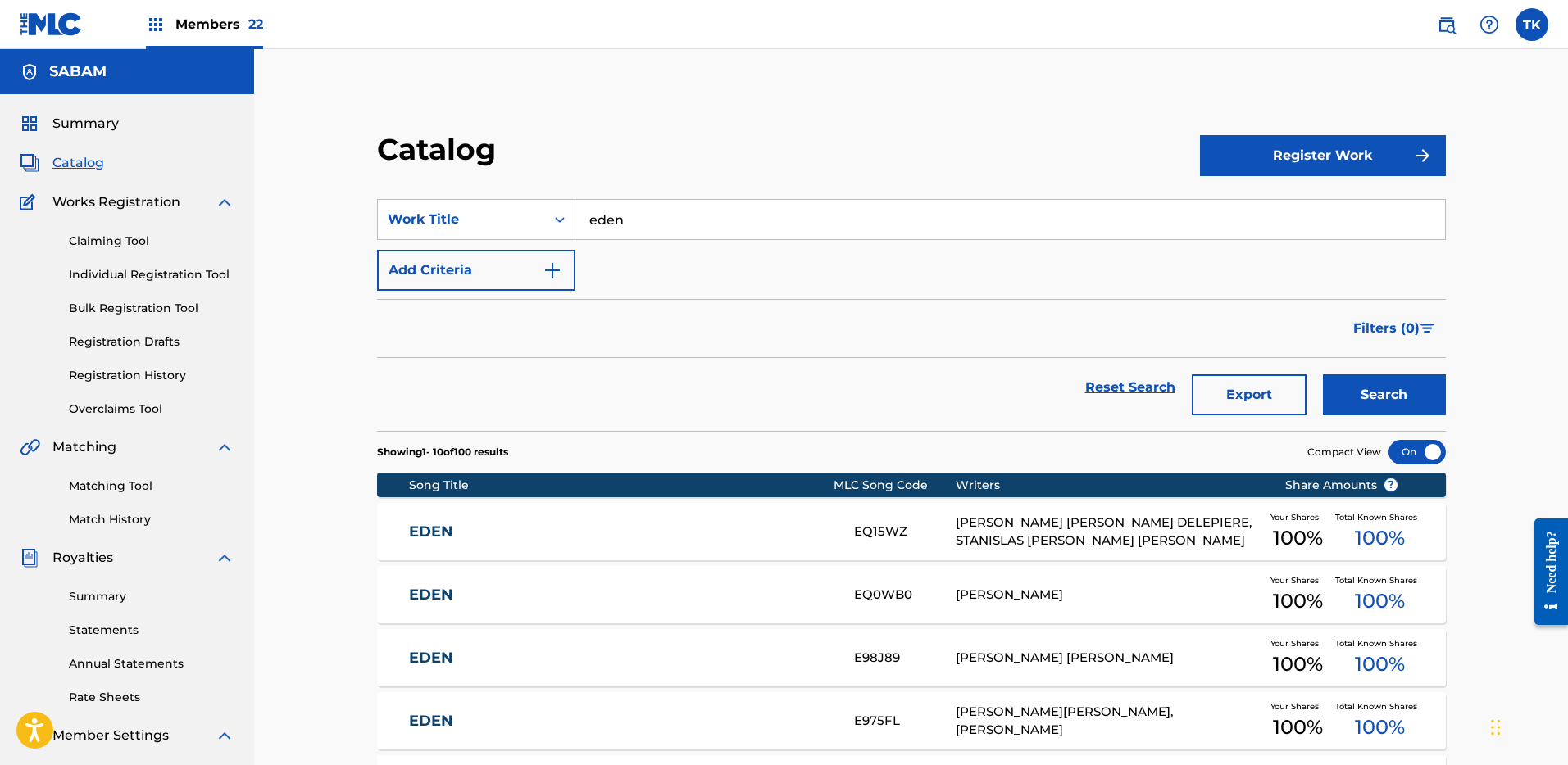
scroll to position [110, 0]
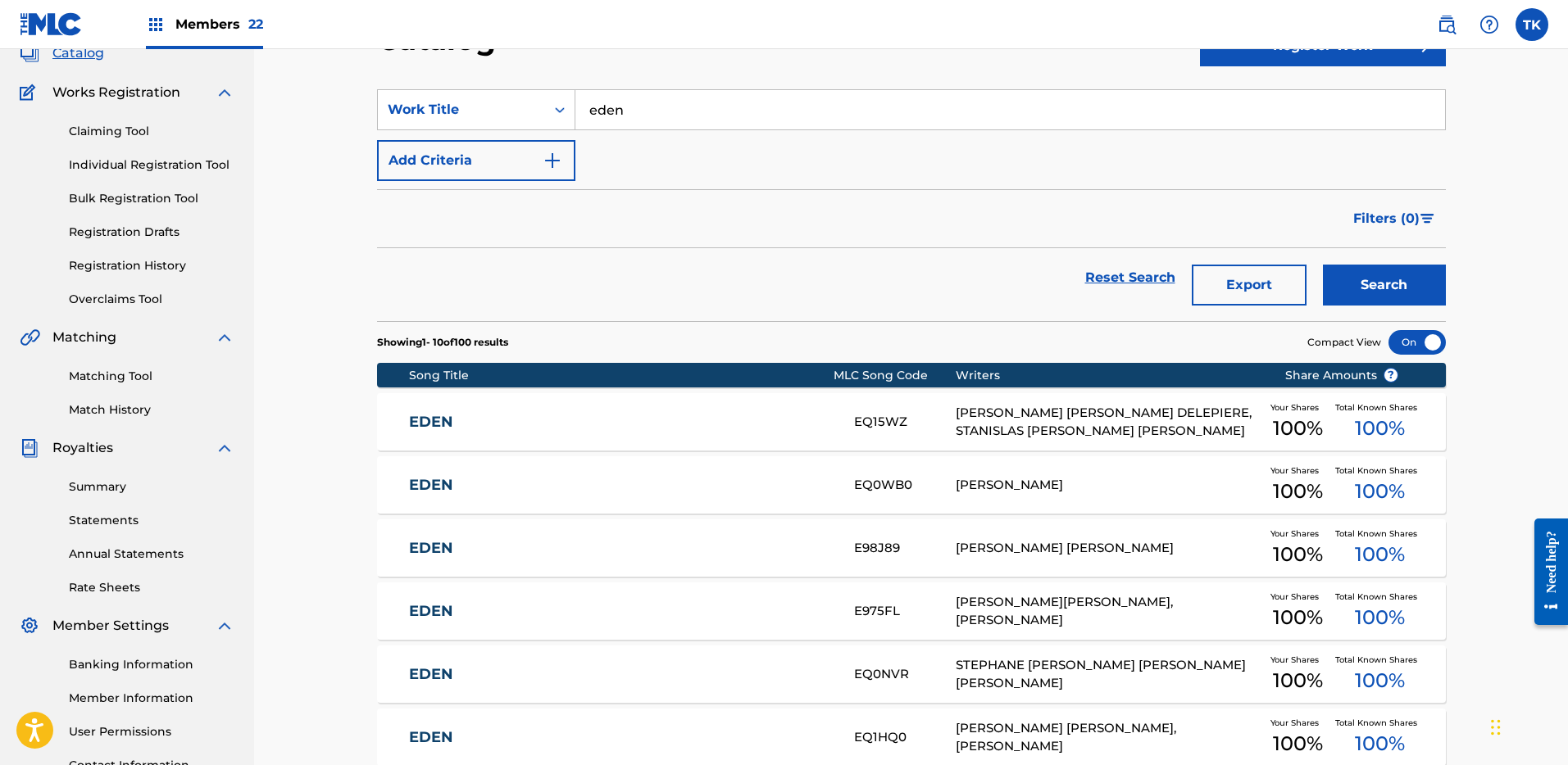
click at [1436, 19] on img at bounding box center [1446, 24] width 19 height 19
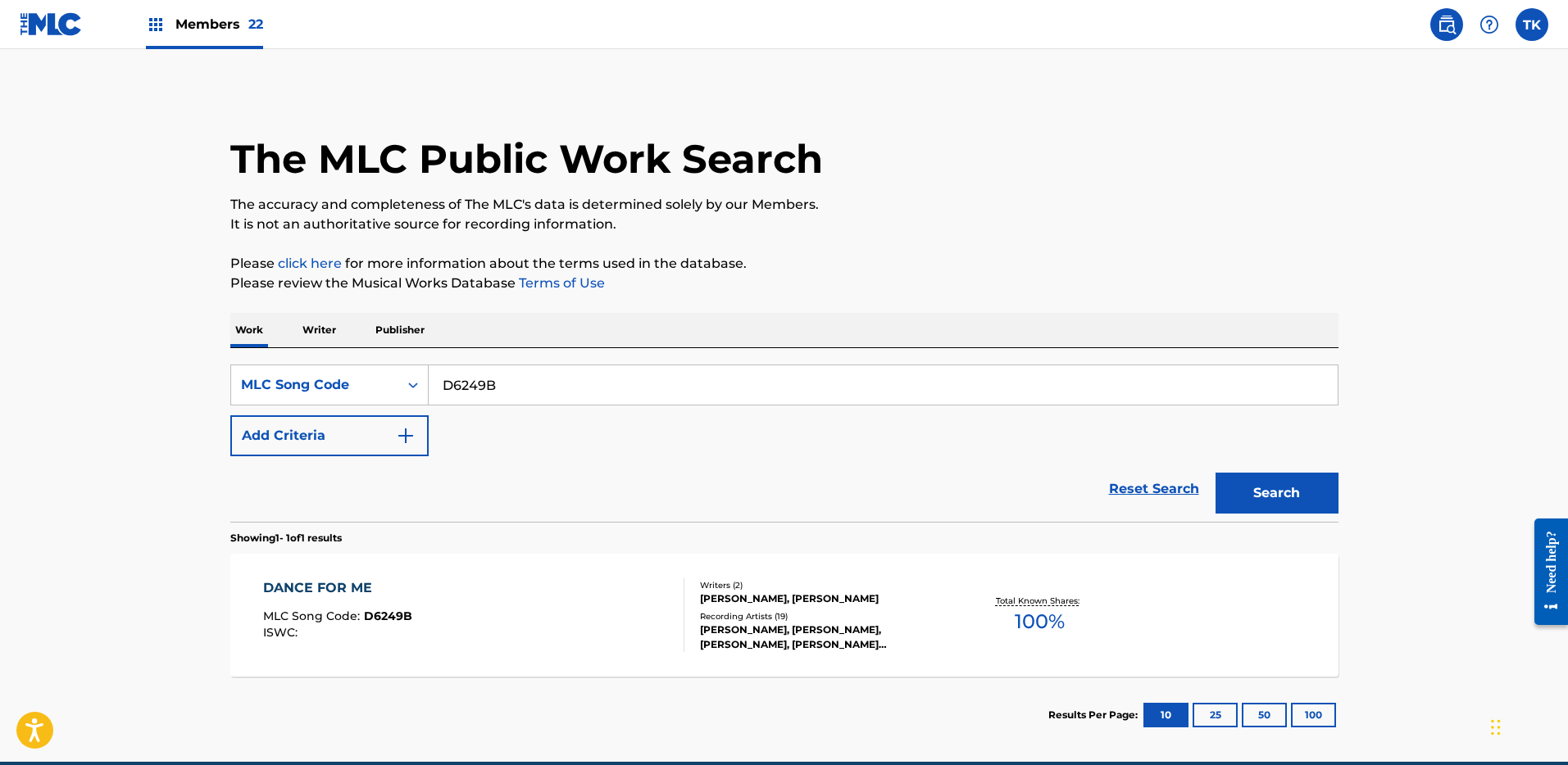
click at [530, 399] on input "D6249B" at bounding box center [883, 385] width 909 height 40
paste input "E07595"
type input "E07595"
click at [1293, 511] on button "Search" at bounding box center [1277, 493] width 123 height 41
click at [752, 591] on div "[PERSON_NAME]" at bounding box center [823, 598] width 248 height 14
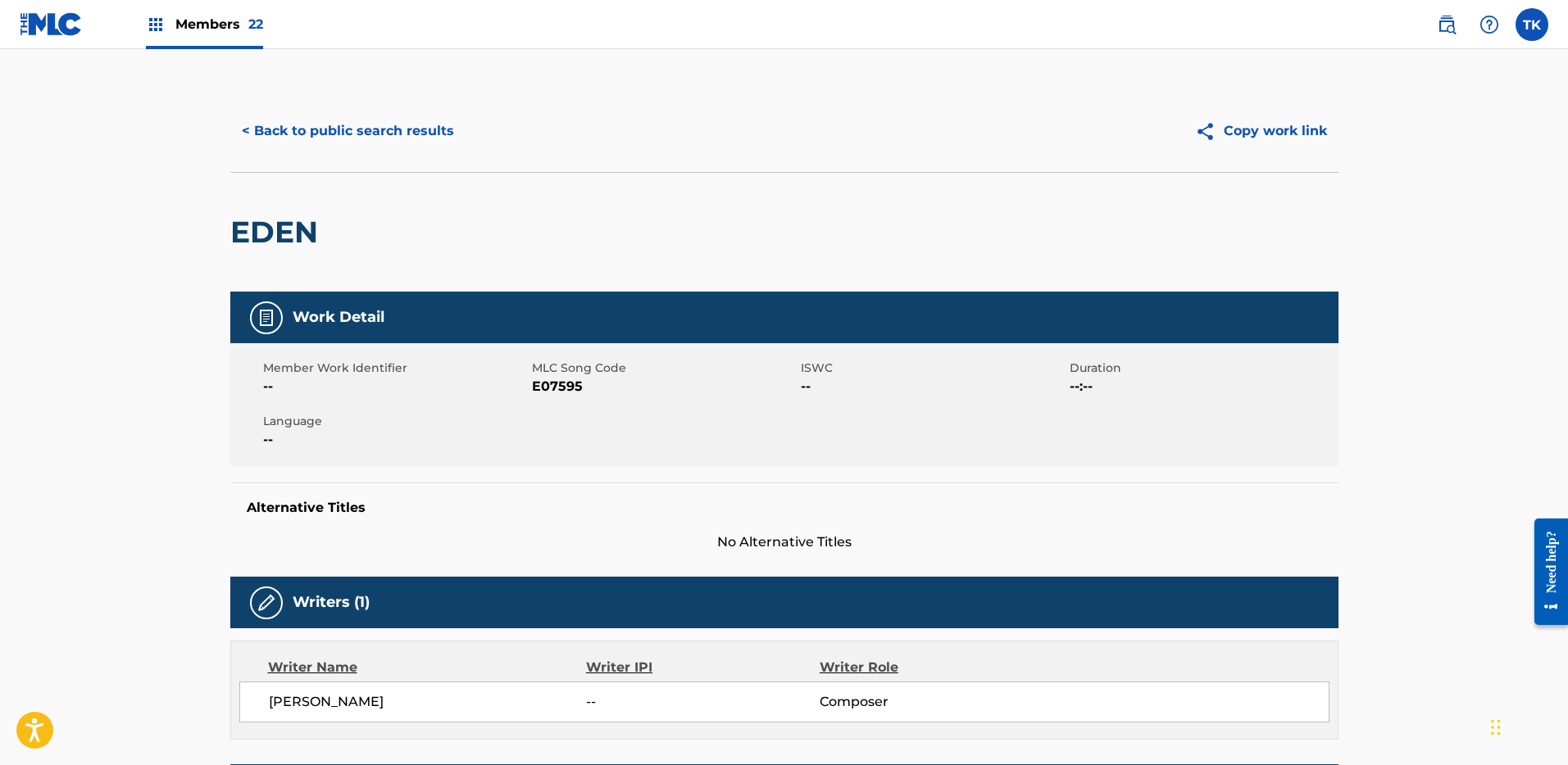
click at [364, 131] on button "< Back to public search results" at bounding box center [348, 131] width 235 height 41
